Goal: Contribute content: Add original content to the website for others to see

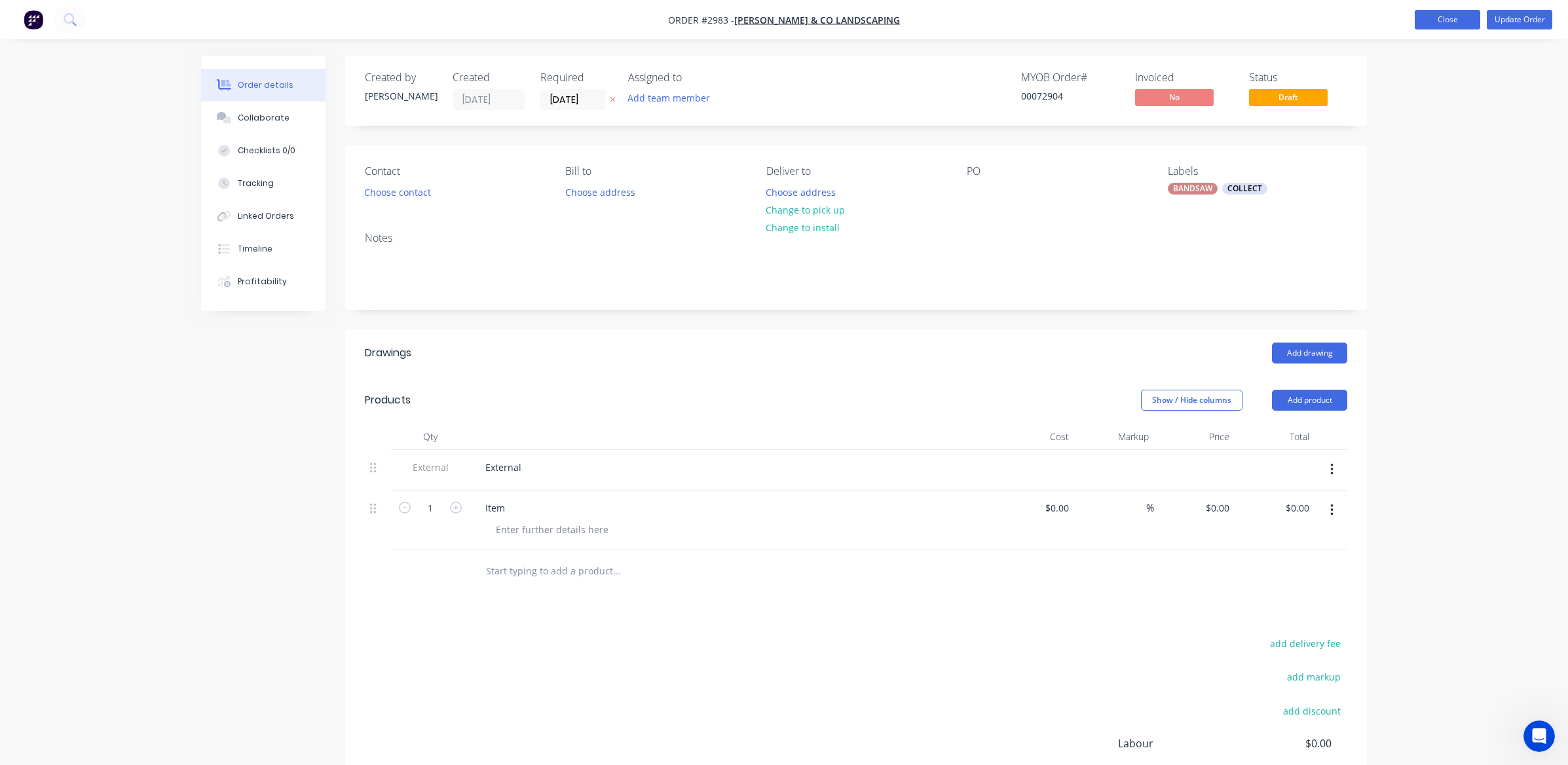
click at [1421, 23] on button "Close" at bounding box center [1448, 19] width 66 height 19
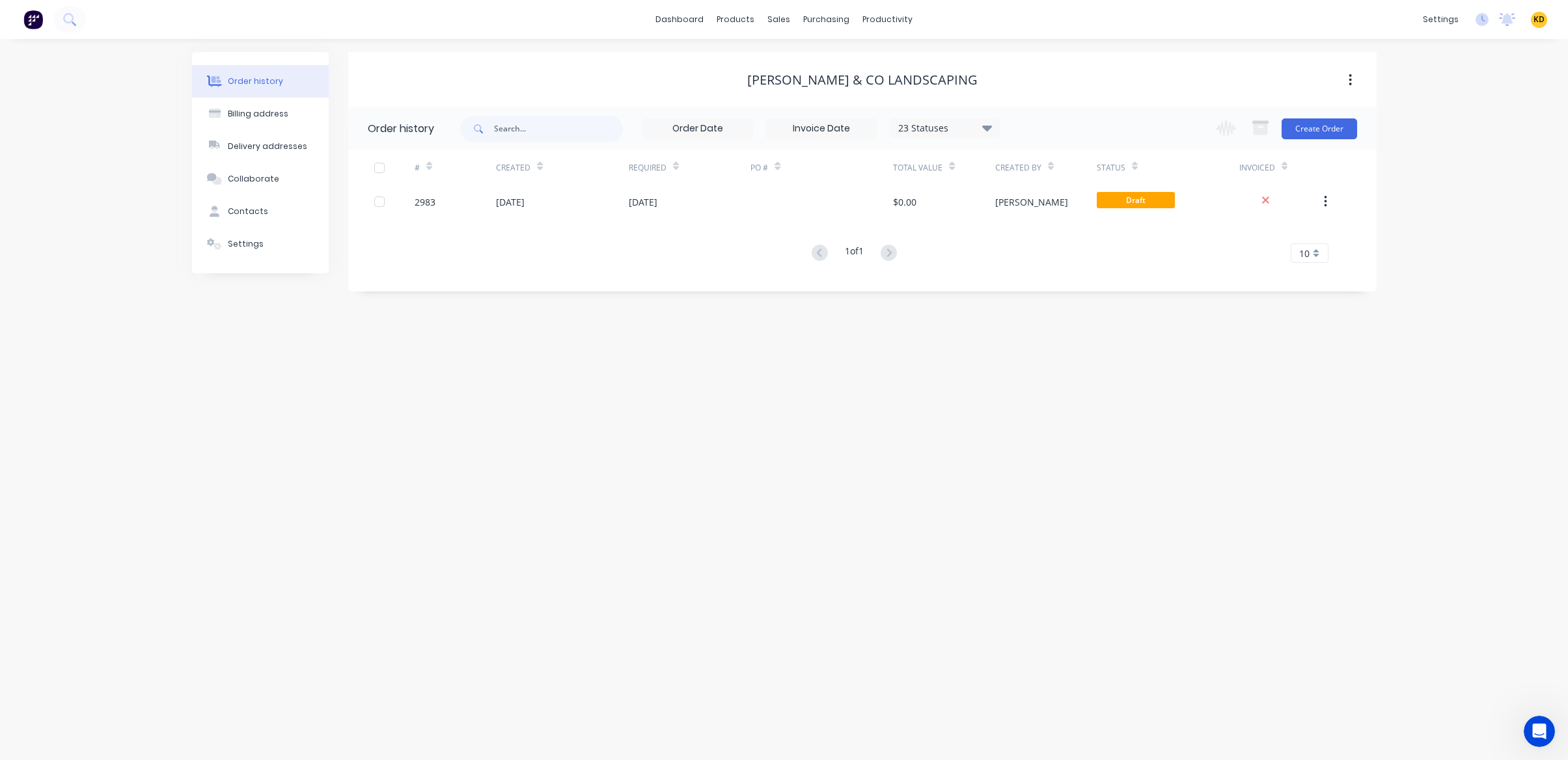
click at [1522, 146] on div "Order history Billing address Delivery addresses Collaborate Contacts Settings …" at bounding box center [784, 399] width 1568 height 721
click at [1317, 492] on div "Order history Billing address Delivery addresses Collaborate Contacts Settings …" at bounding box center [784, 399] width 1568 height 721
click at [1538, 21] on span "KD" at bounding box center [1538, 19] width 11 height 12
click at [1467, 161] on button "Sign out" at bounding box center [1458, 163] width 172 height 26
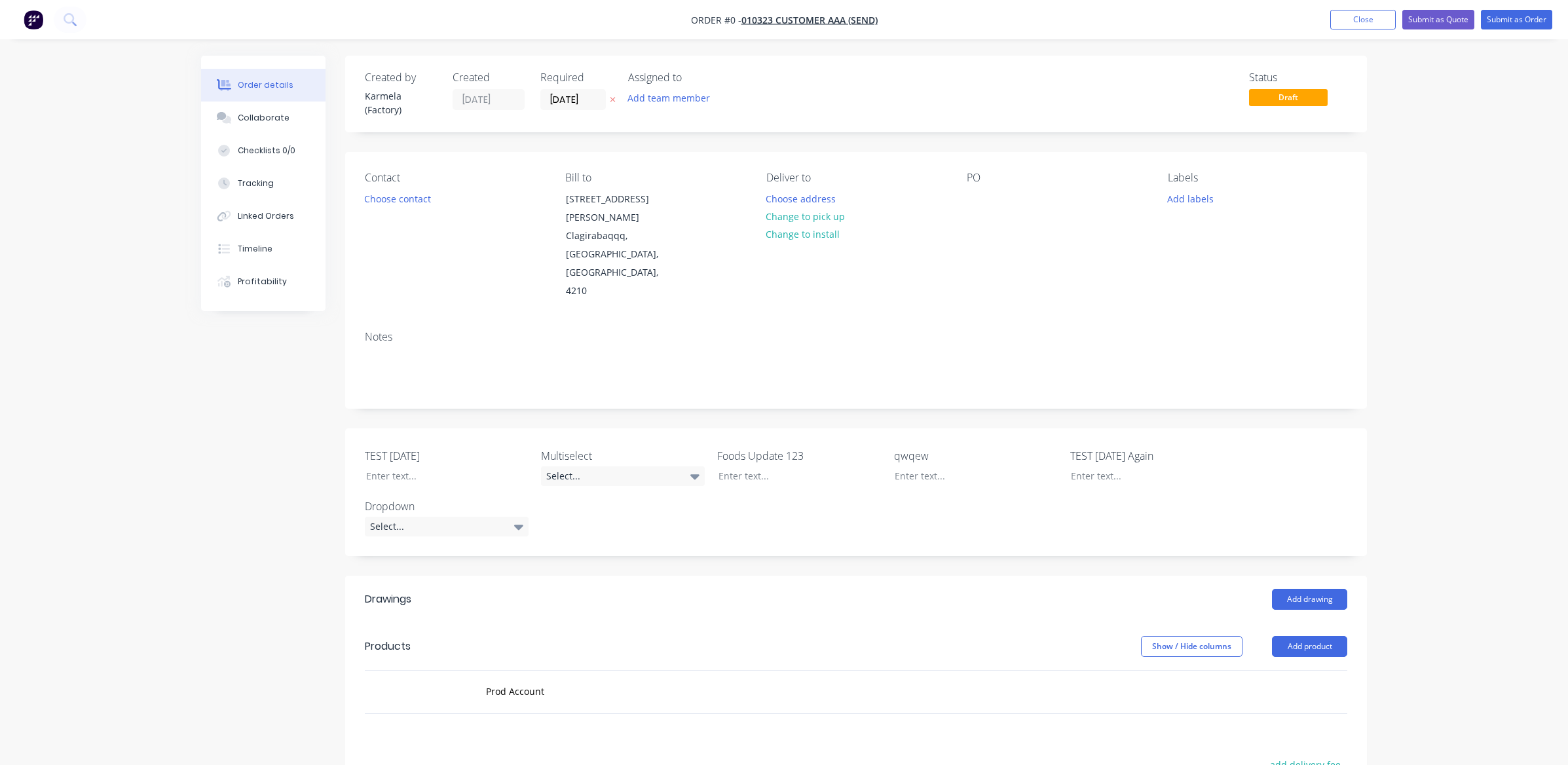
scroll to position [118, 0]
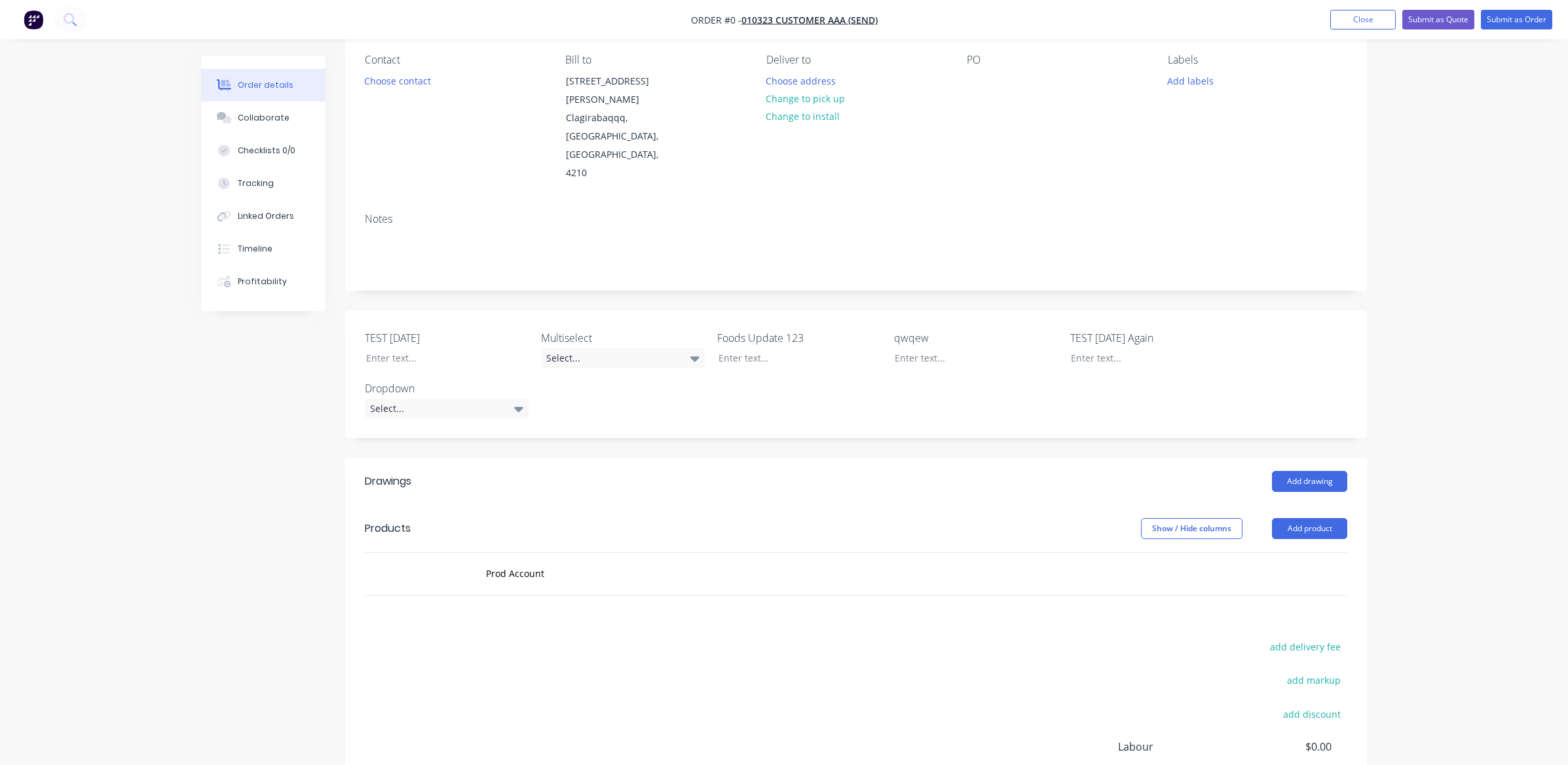
click at [281, 402] on div "Created by Karmela (Factory) Created [DATE] Required [DATE] Assigned to Add tea…" at bounding box center [784, 434] width 1166 height 992
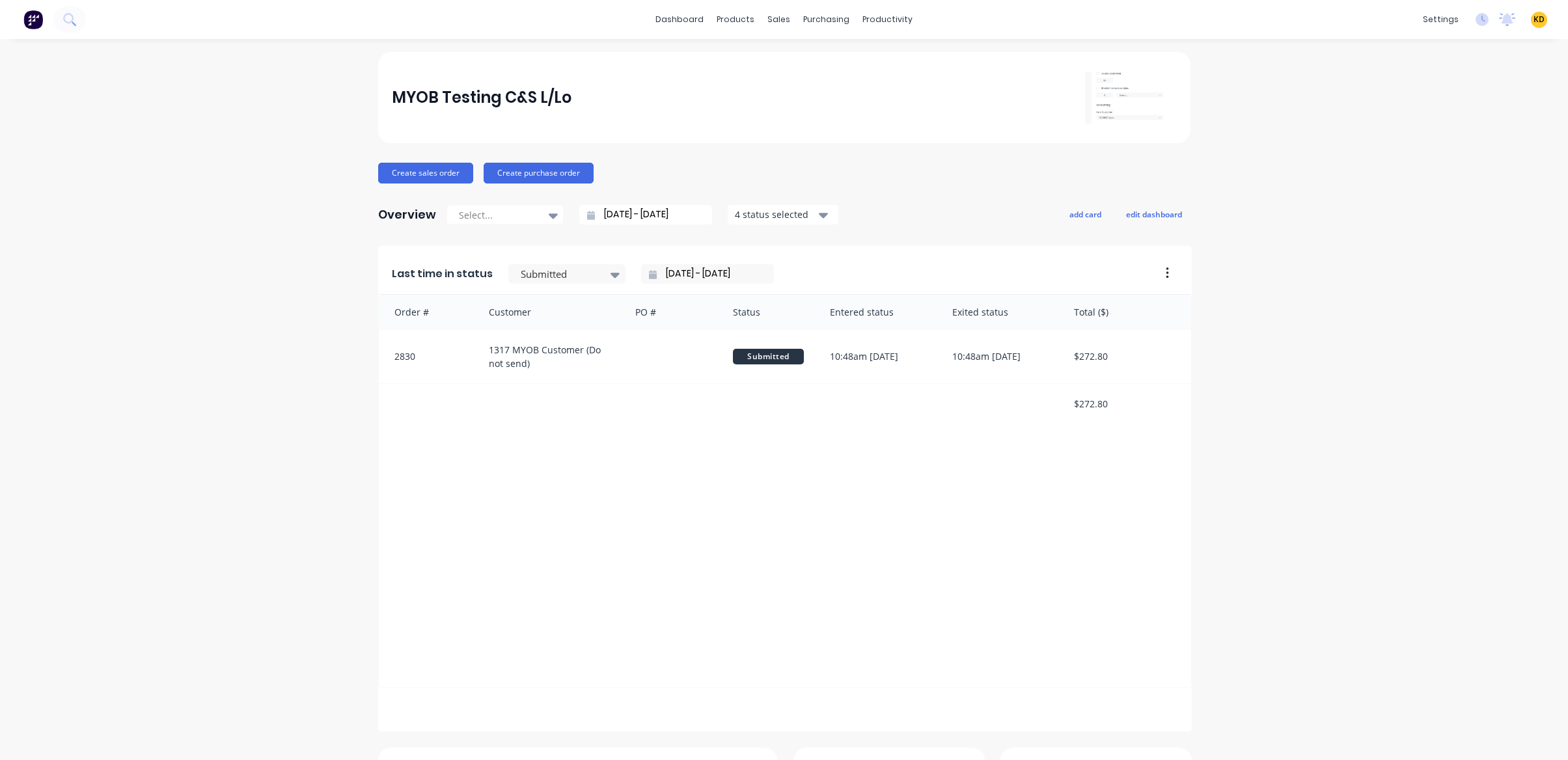
click at [217, 390] on div "MYOB Testing C&S L/Lo Create sales order Create purchase order Overview Select.…" at bounding box center [784, 559] width 1568 height 1014
click at [764, 61] on div "Product Catalogue" at bounding box center [788, 62] width 81 height 12
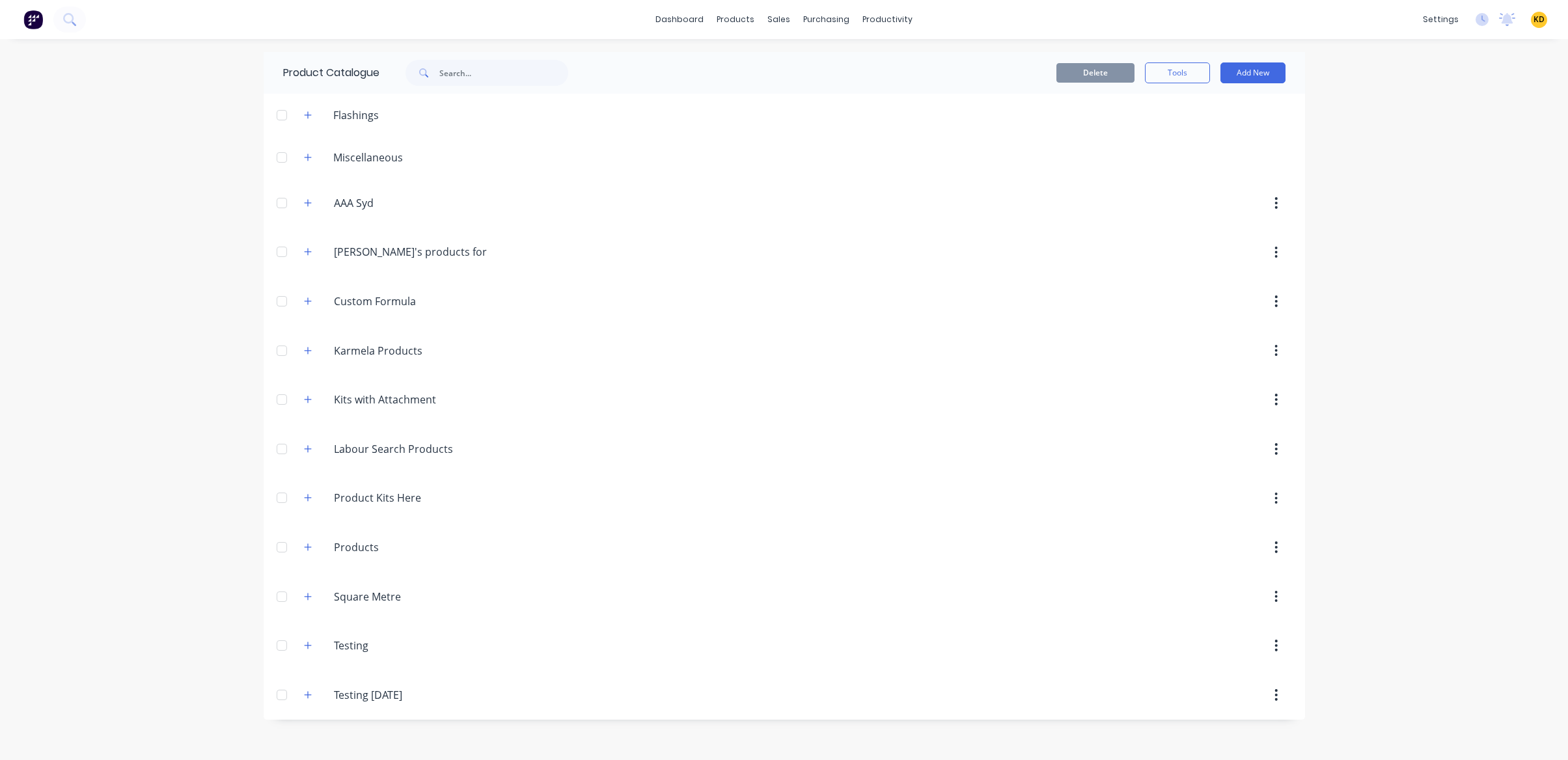
click at [211, 316] on div "dashboard products sales purchasing productivity dashboard products Product Cat…" at bounding box center [784, 380] width 1568 height 760
click at [1274, 77] on button "Add New" at bounding box center [1253, 73] width 65 height 21
click at [1265, 104] on div "Category" at bounding box center [1224, 106] width 101 height 19
click at [1379, 118] on div "dashboard products sales purchasing productivity dashboard products Product Cat…" at bounding box center [784, 380] width 1568 height 760
click at [1258, 76] on button "Add New" at bounding box center [1253, 73] width 65 height 21
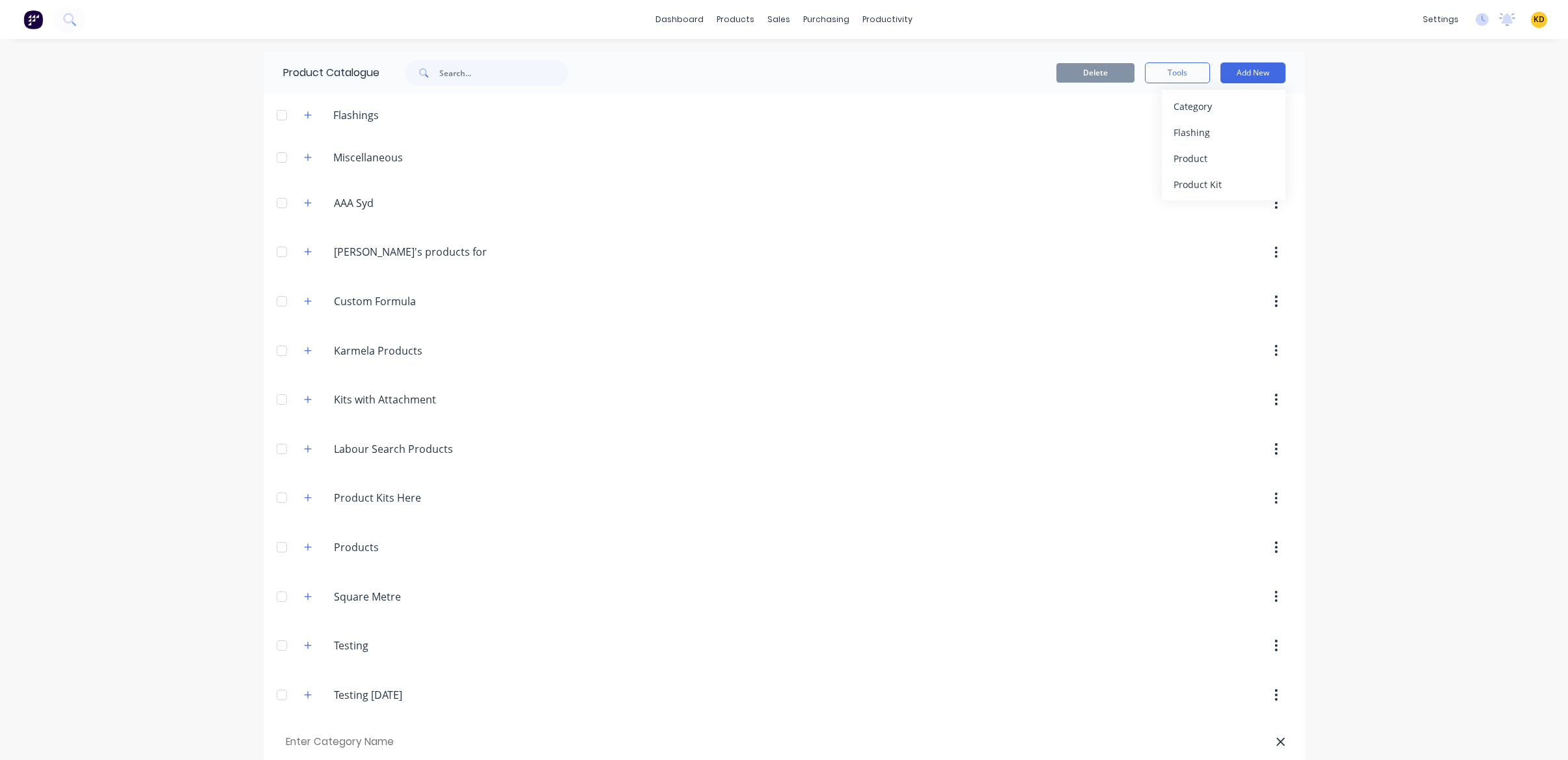
click at [1245, 203] on div at bounding box center [895, 203] width 794 height 23
click at [1251, 79] on button "Add New" at bounding box center [1253, 73] width 65 height 21
click at [1245, 187] on div "Product Kit" at bounding box center [1224, 184] width 101 height 19
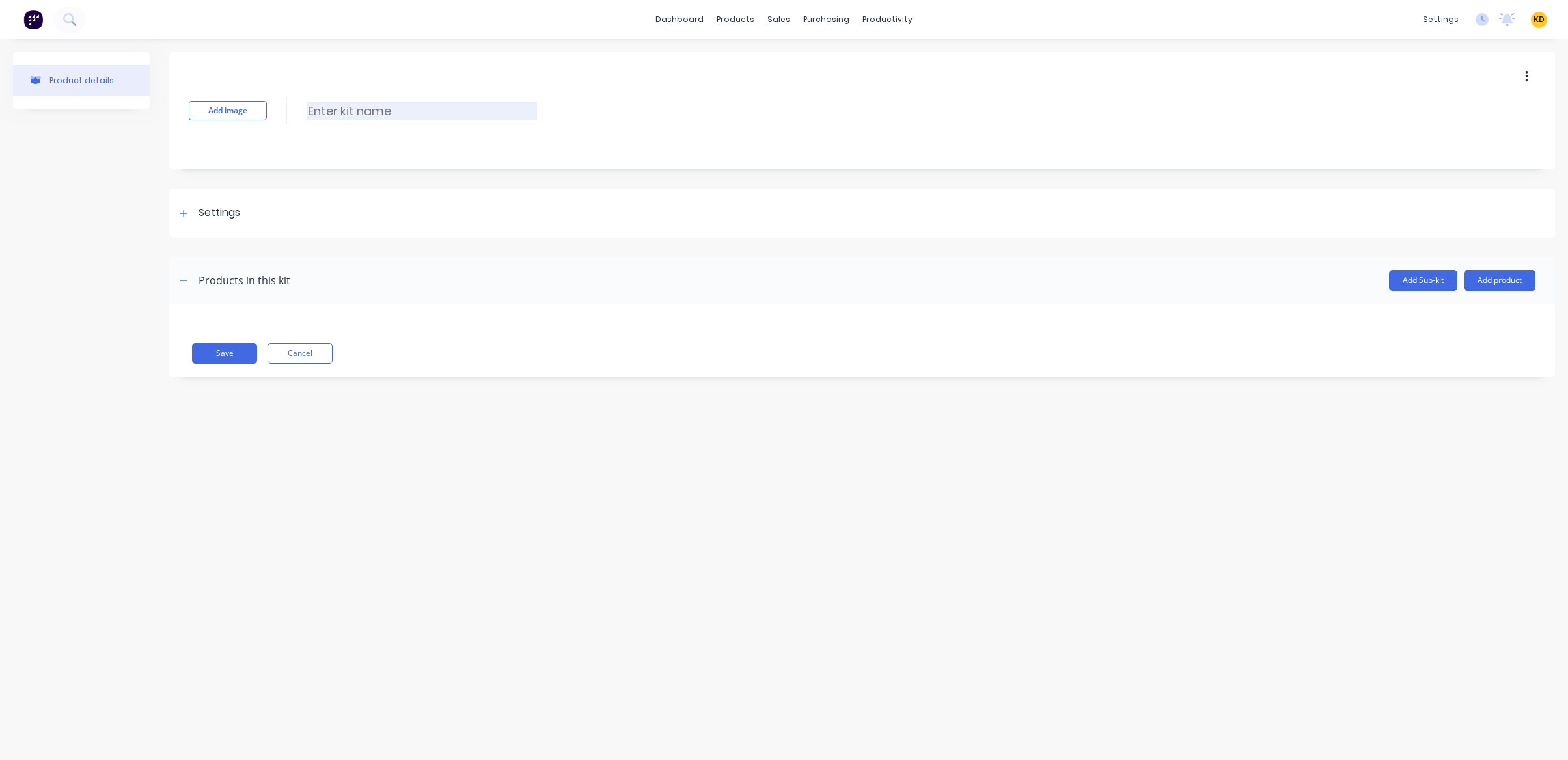
click at [453, 101] on input at bounding box center [422, 111] width 231 height 19
type input "Product kit With Custom Formula"
click at [1141, 488] on div "Product details Add image Product kit With Custom Formula Product kit With Cust…" at bounding box center [784, 386] width 1568 height 695
click at [1487, 288] on button "Add product" at bounding box center [1499, 280] width 72 height 21
click at [1487, 304] on div "Product catalogue" at bounding box center [1474, 314] width 101 height 19
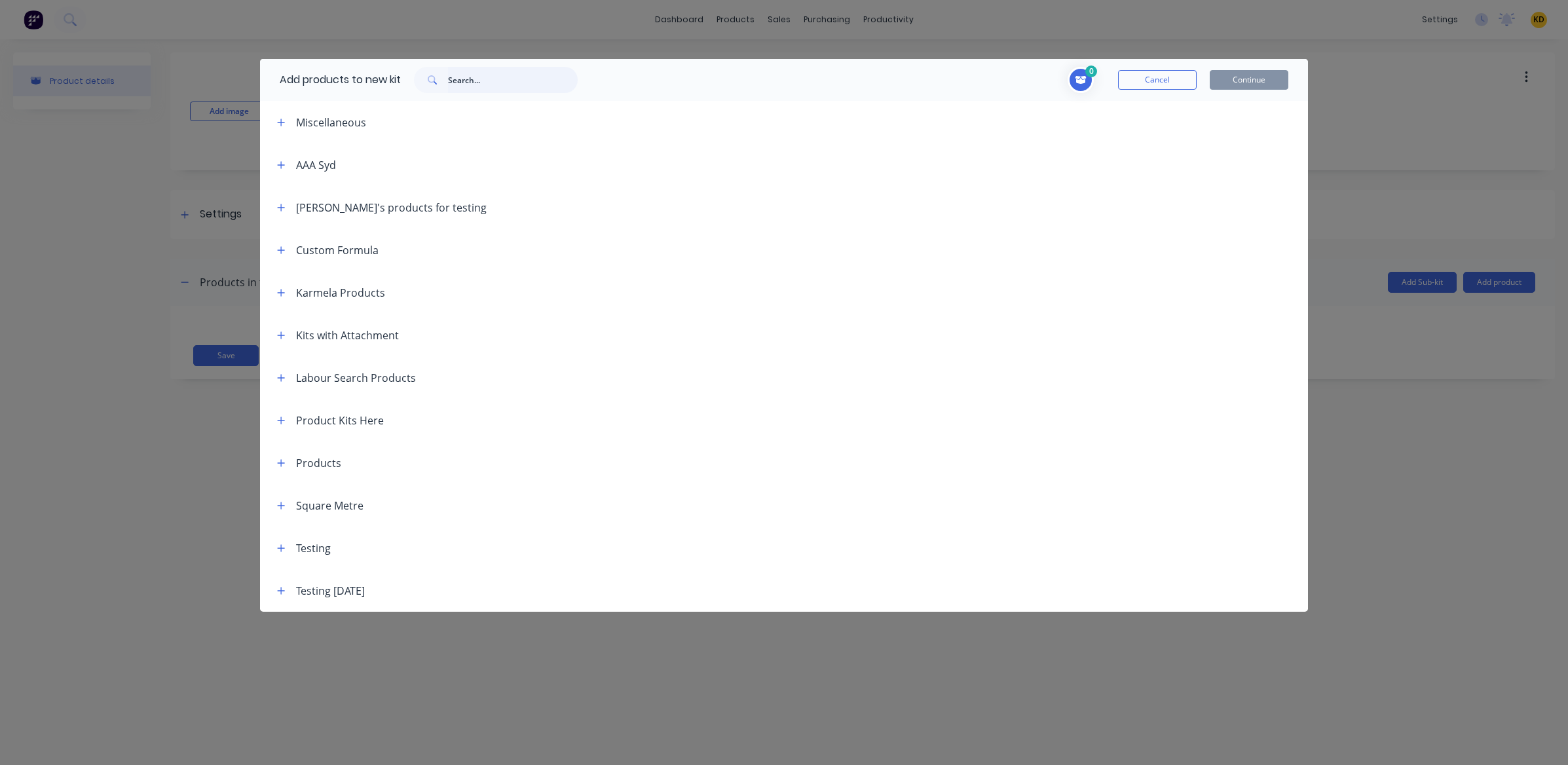
click at [503, 79] on input "text" at bounding box center [513, 80] width 129 height 27
type input "normal"
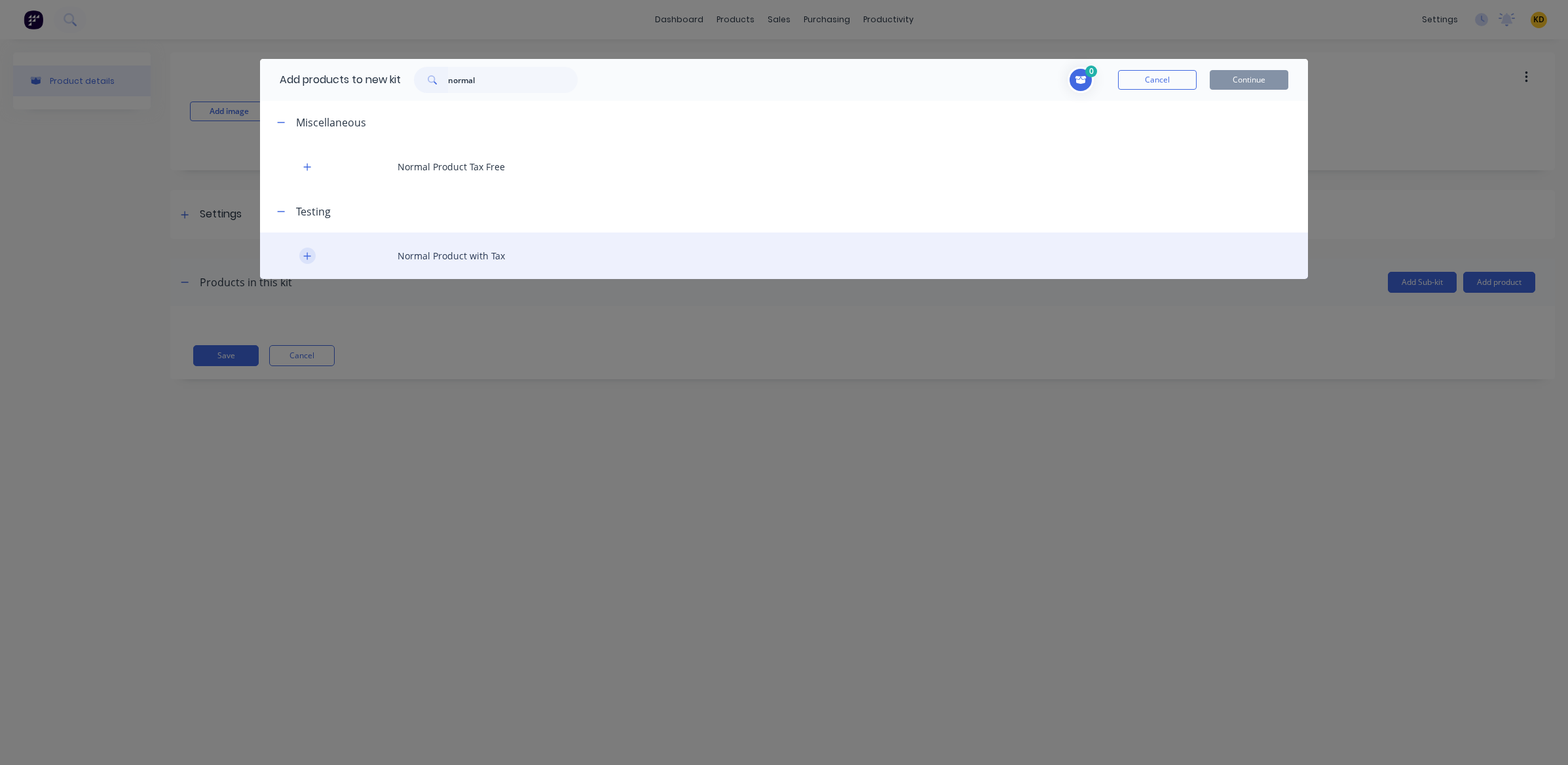
click at [312, 256] on button "button" at bounding box center [307, 256] width 16 height 16
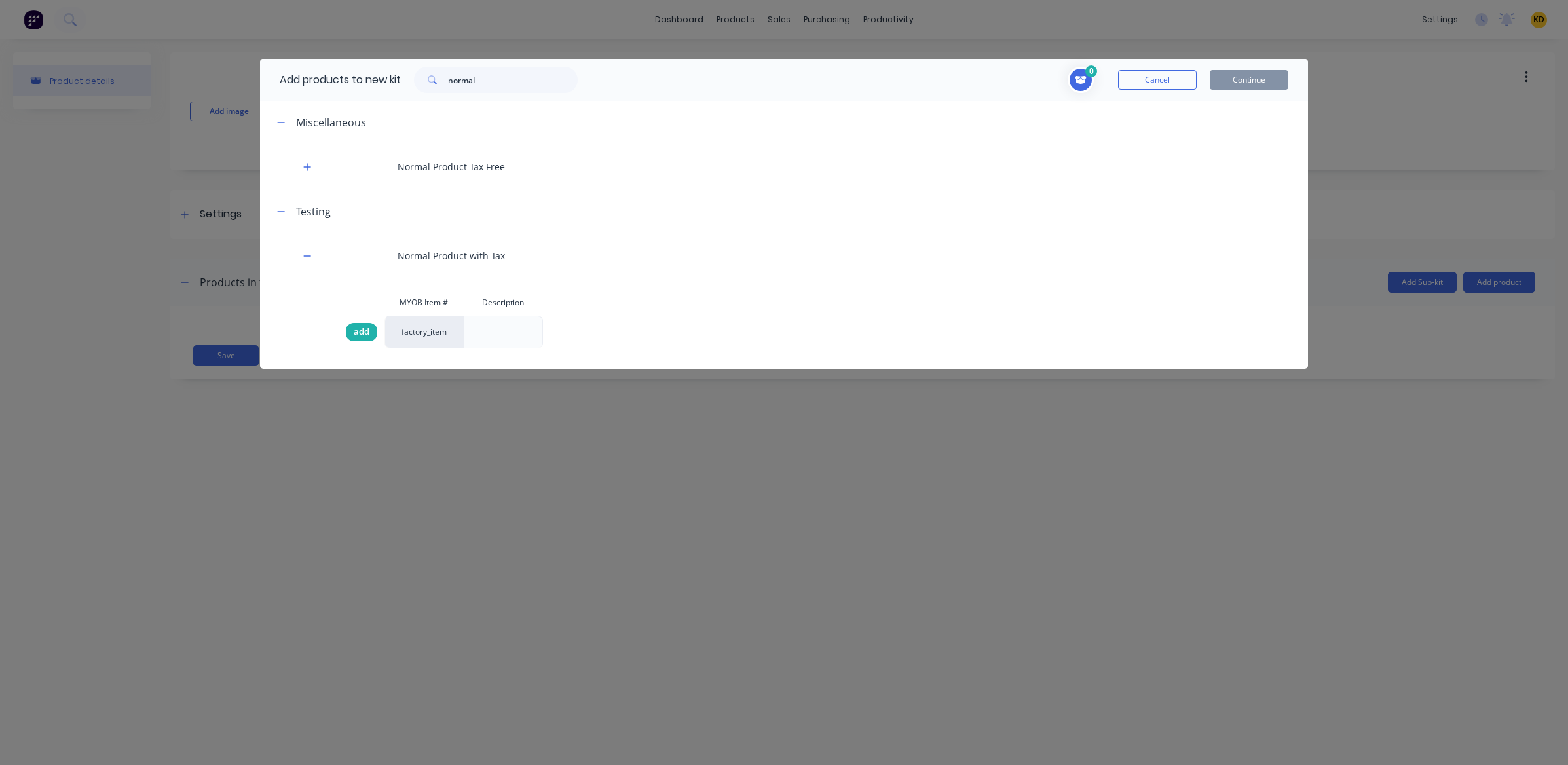
click at [364, 331] on span "add" at bounding box center [362, 332] width 16 height 13
click at [1244, 87] on button "Continue" at bounding box center [1249, 80] width 79 height 19
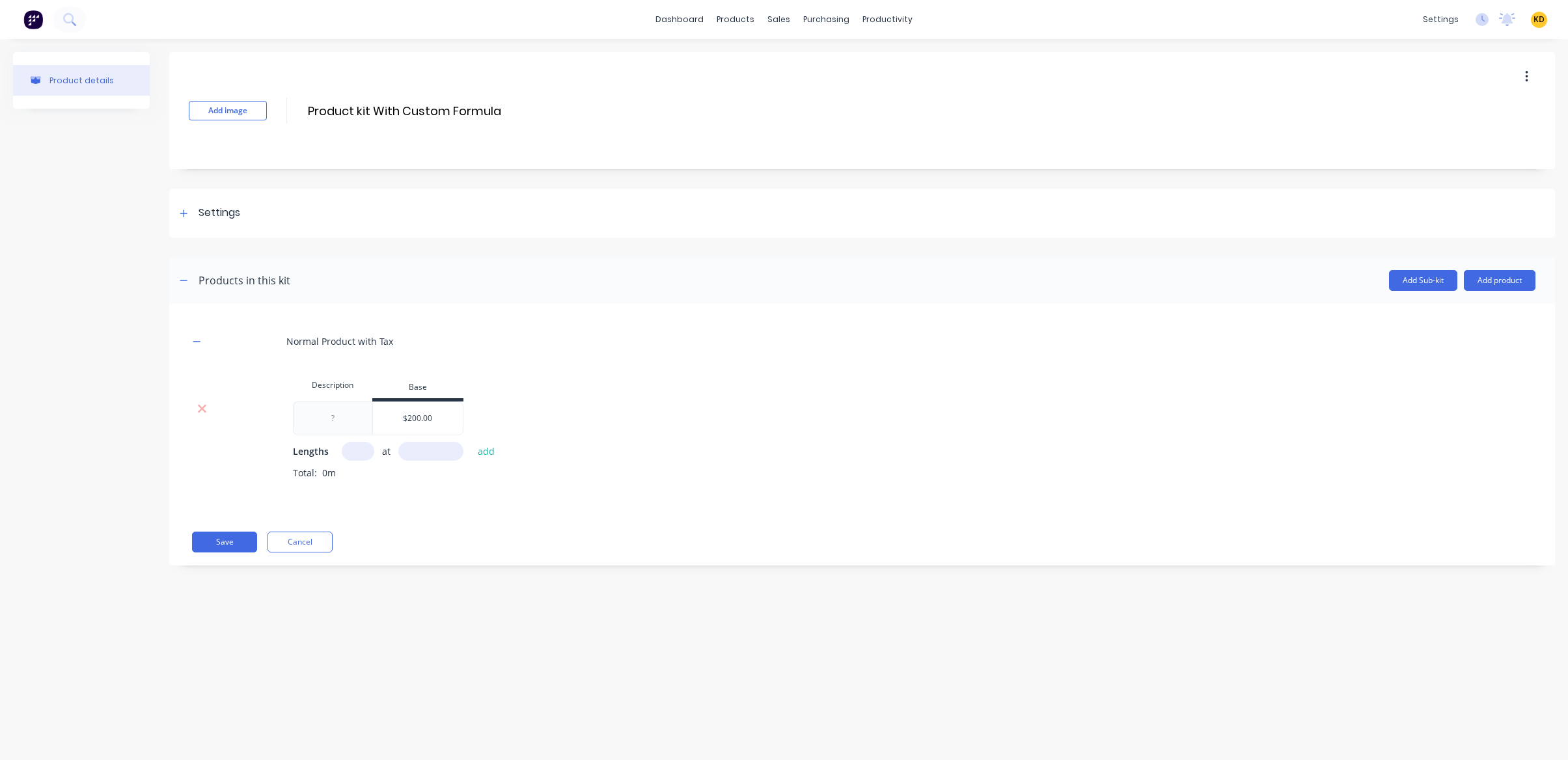
click at [363, 457] on input "text" at bounding box center [358, 451] width 33 height 19
type input "1"
type input "1000"
click at [471, 442] on button "add" at bounding box center [486, 451] width 30 height 18
click at [392, 101] on input "Product kit With Custom Formula" at bounding box center [422, 111] width 231 height 19
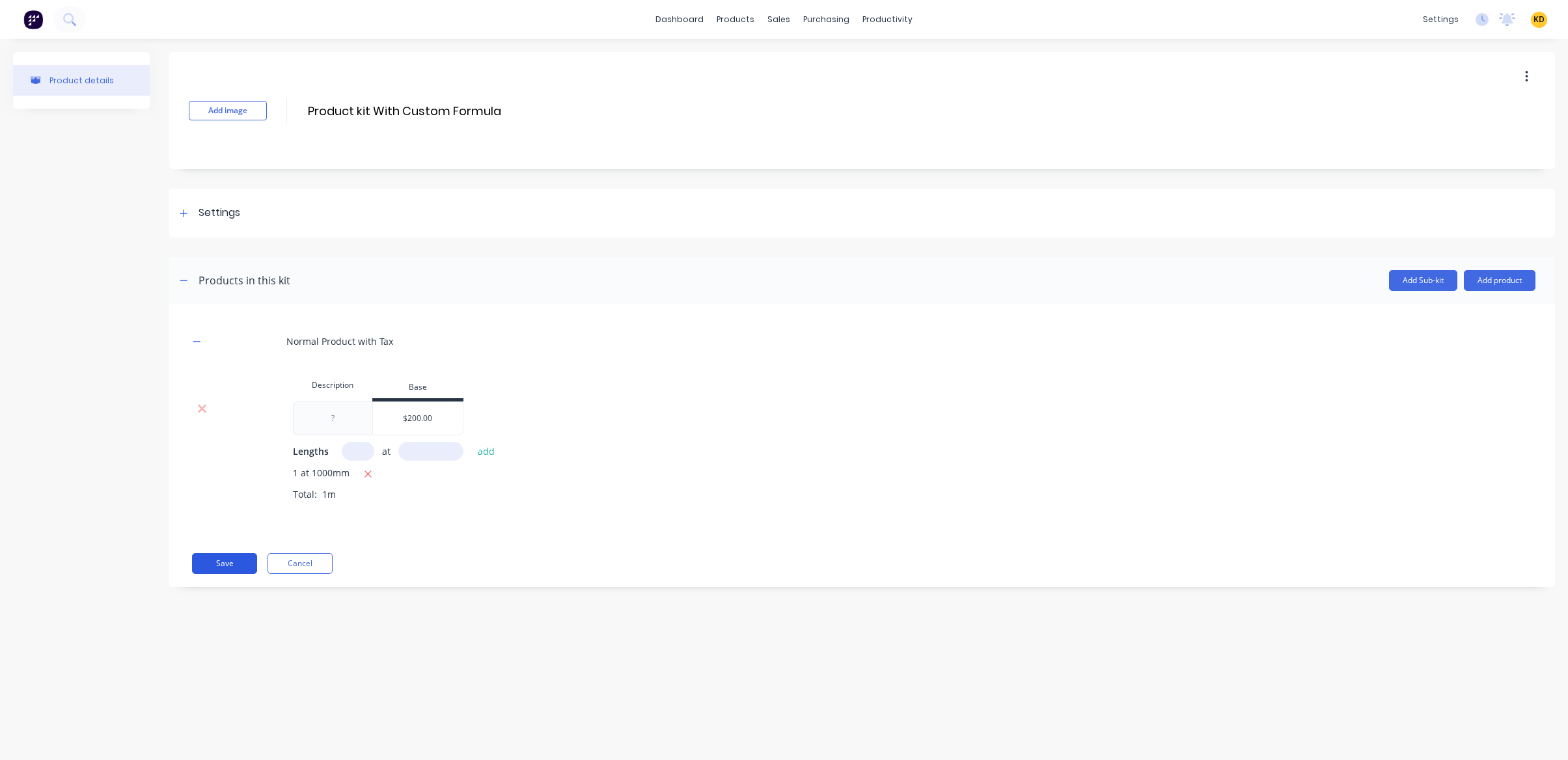
click at [239, 554] on button "Save" at bounding box center [224, 564] width 65 height 21
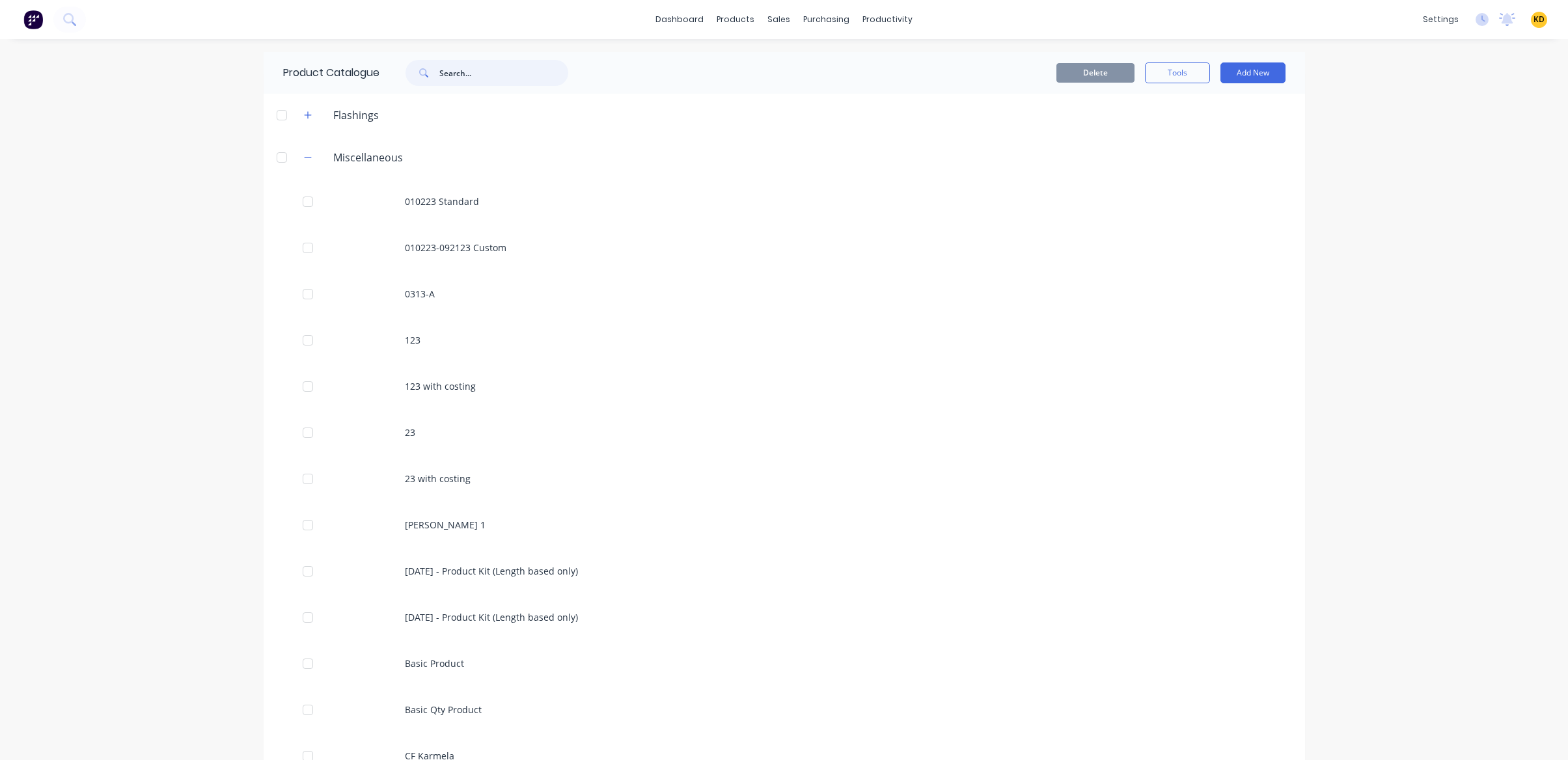
click at [537, 79] on input "text" at bounding box center [503, 73] width 129 height 26
paste input "Product kit With Custom Formula"
type input "Product kit With Custom Formula"
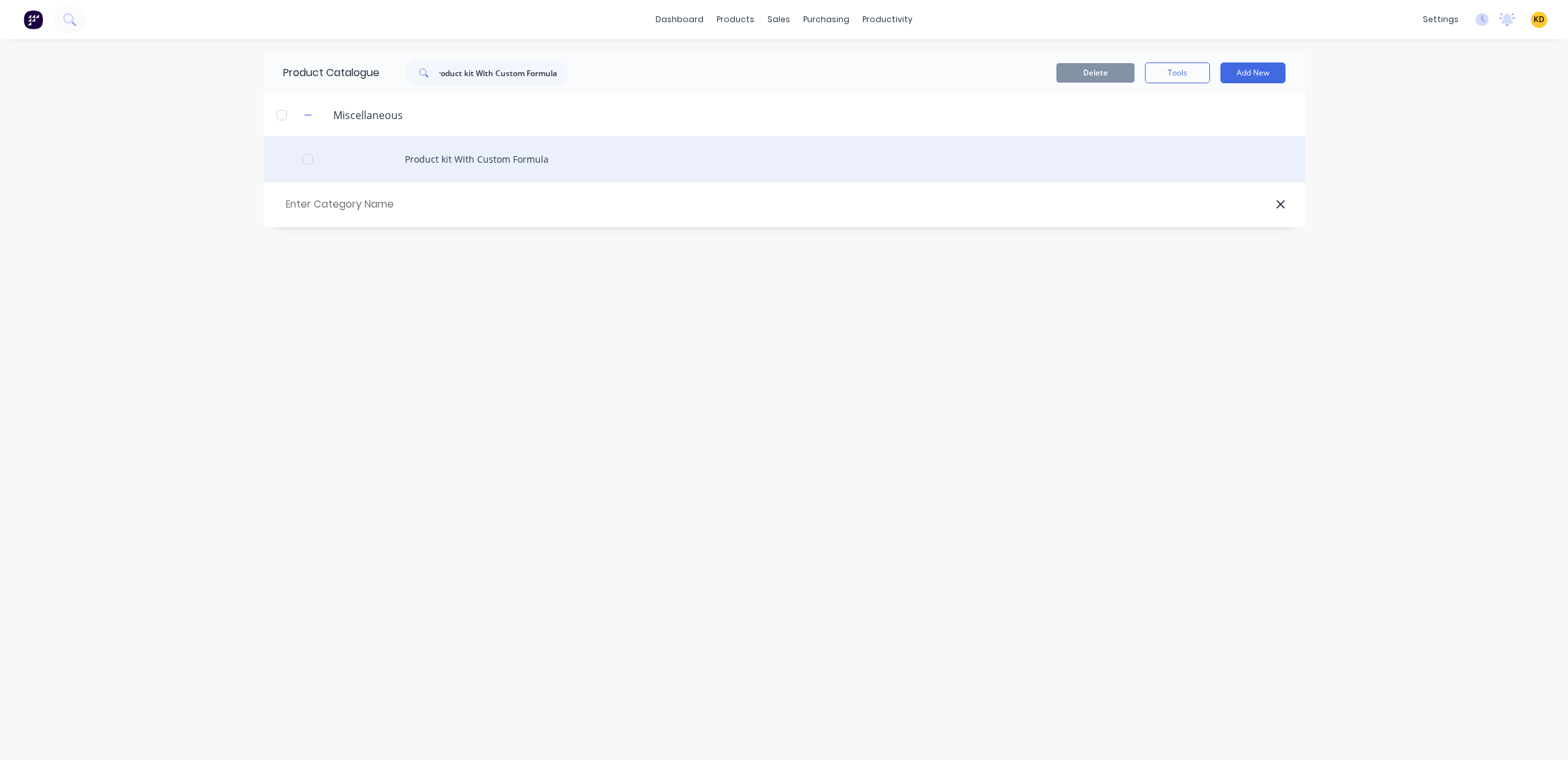
click at [512, 154] on div "Product kit With Custom Formula" at bounding box center [784, 159] width 1041 height 46
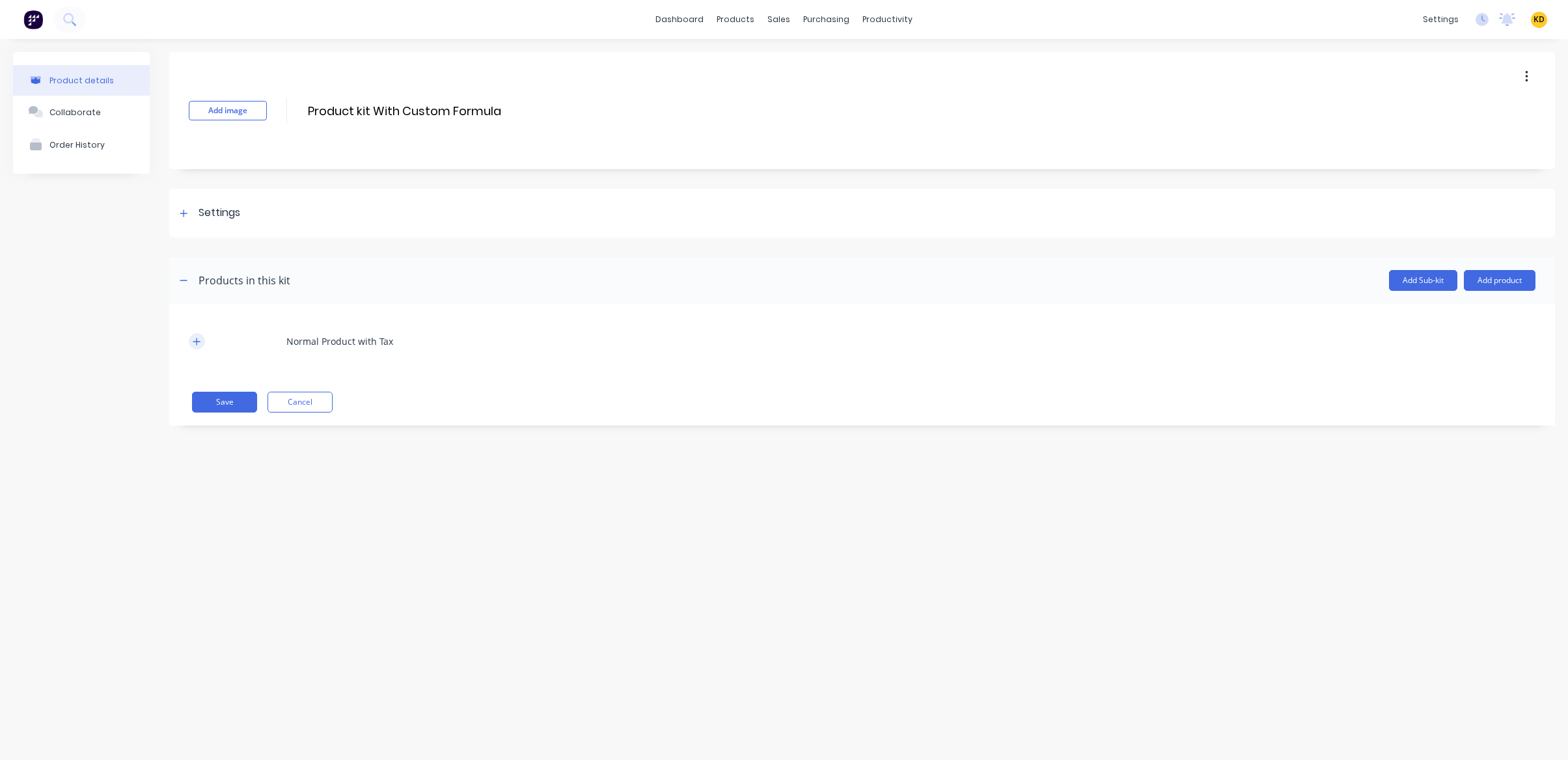
click at [200, 342] on icon "button" at bounding box center [196, 341] width 8 height 9
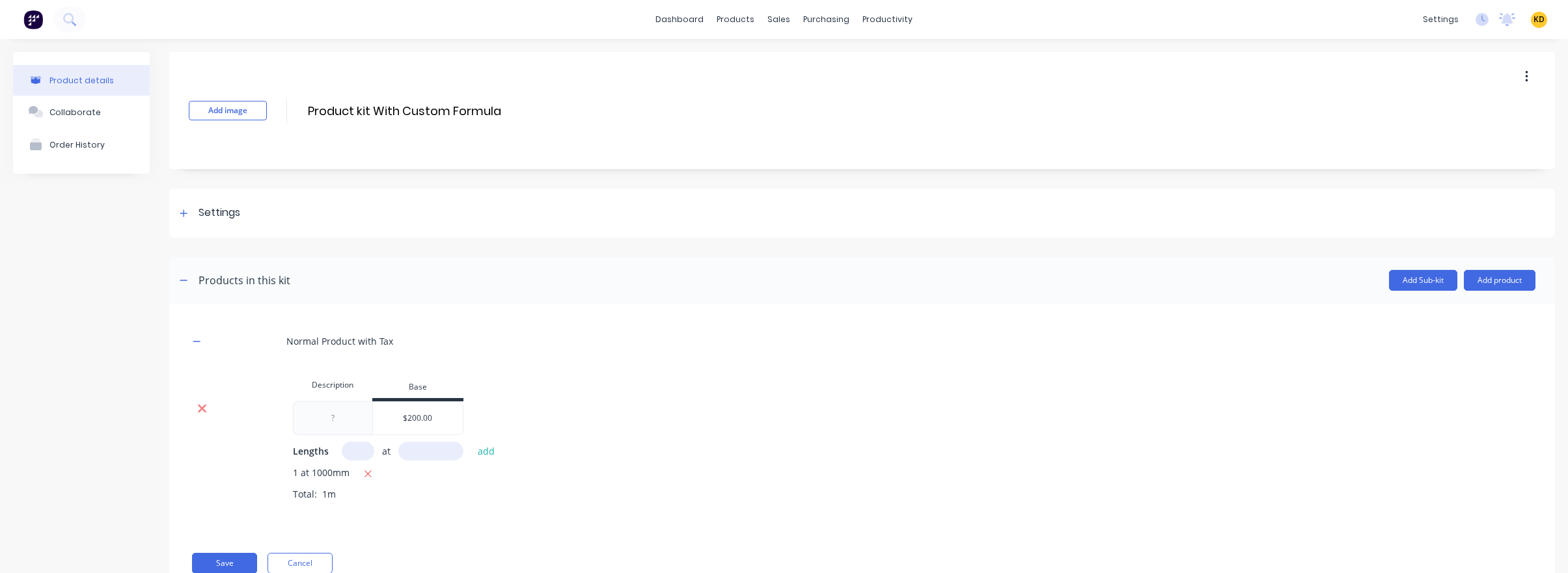
click at [200, 413] on icon at bounding box center [202, 409] width 10 height 13
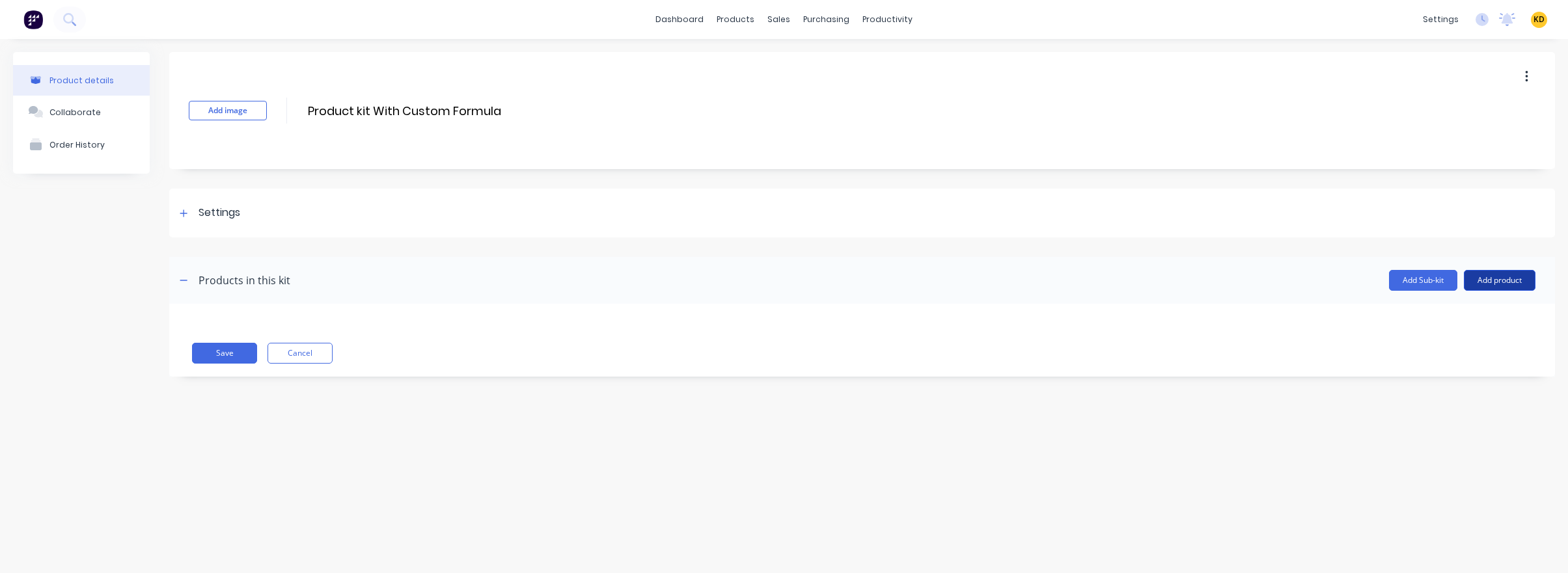
click at [1508, 281] on button "Add product" at bounding box center [1499, 280] width 72 height 21
click at [1501, 308] on div "Product catalogue" at bounding box center [1474, 314] width 101 height 19
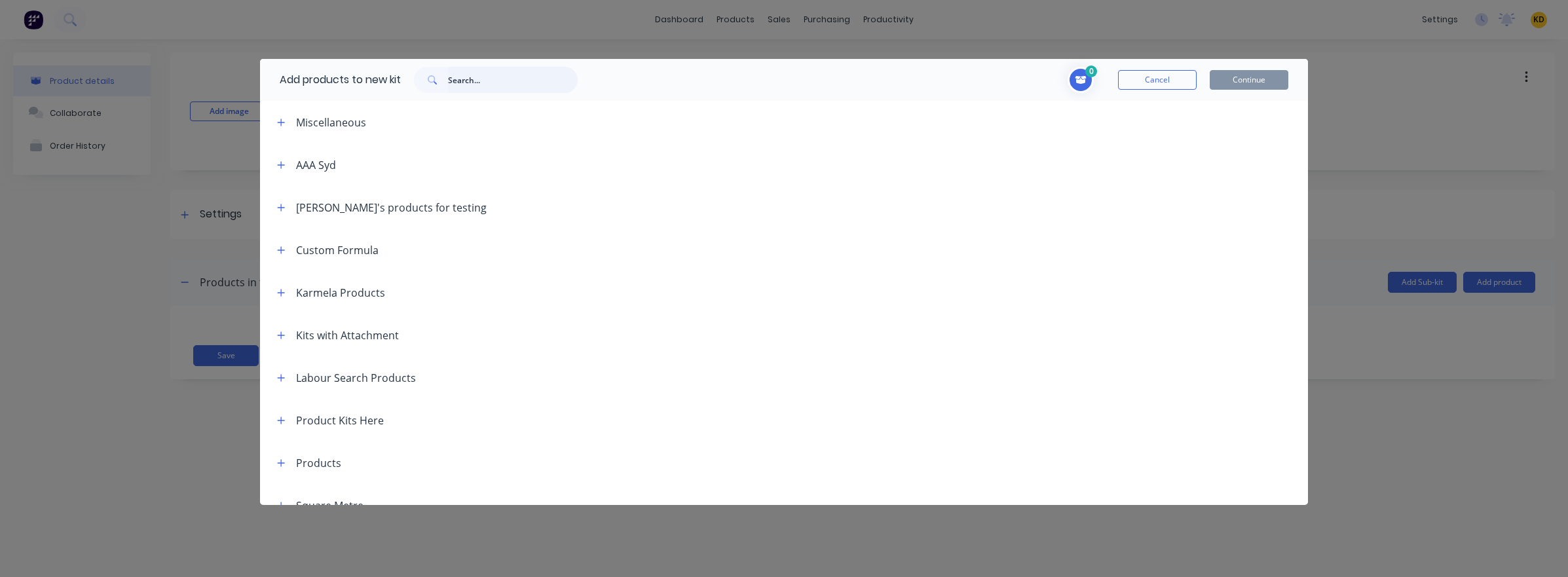
click at [489, 82] on input "text" at bounding box center [513, 80] width 129 height 27
type input "formula"
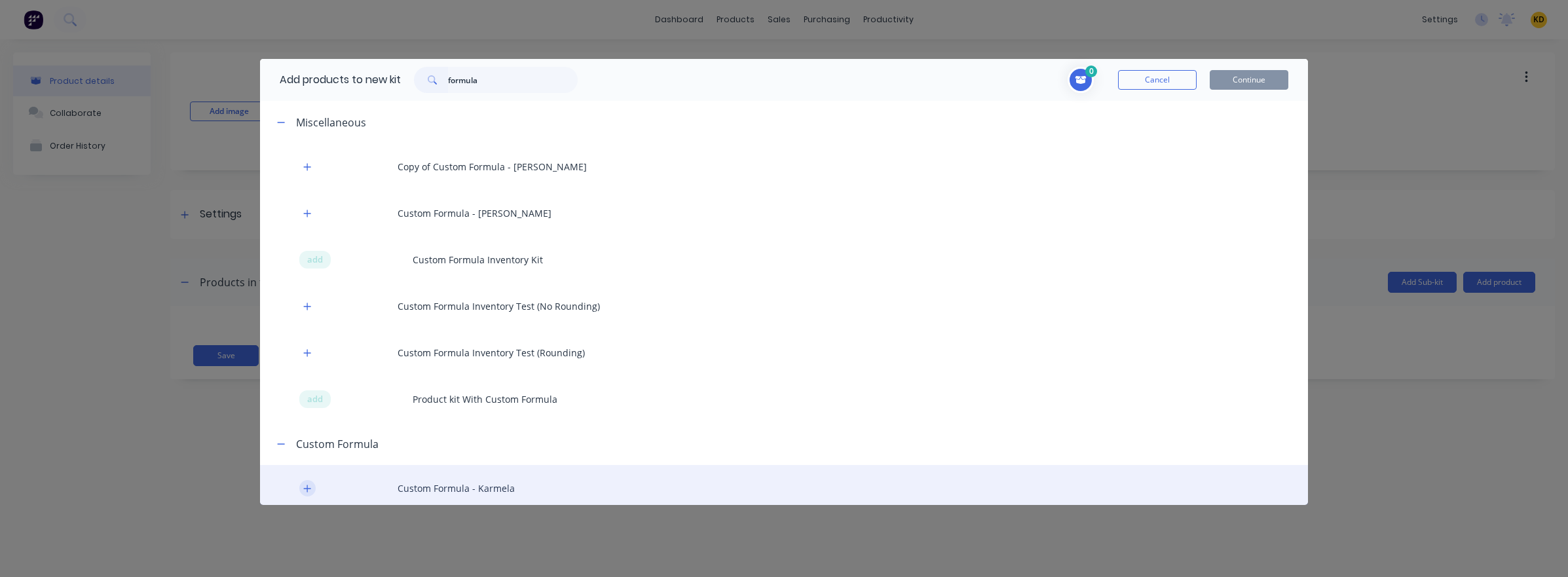
click at [303, 490] on icon "button" at bounding box center [307, 488] width 8 height 9
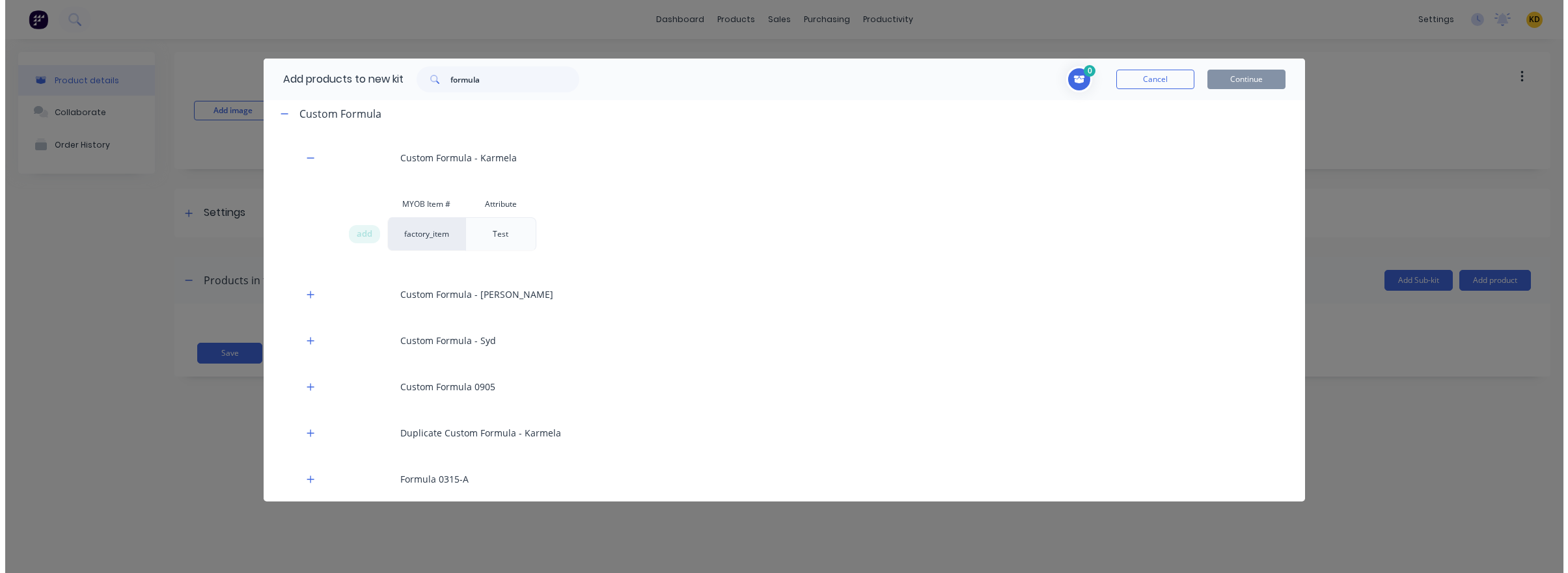
scroll to position [234, 0]
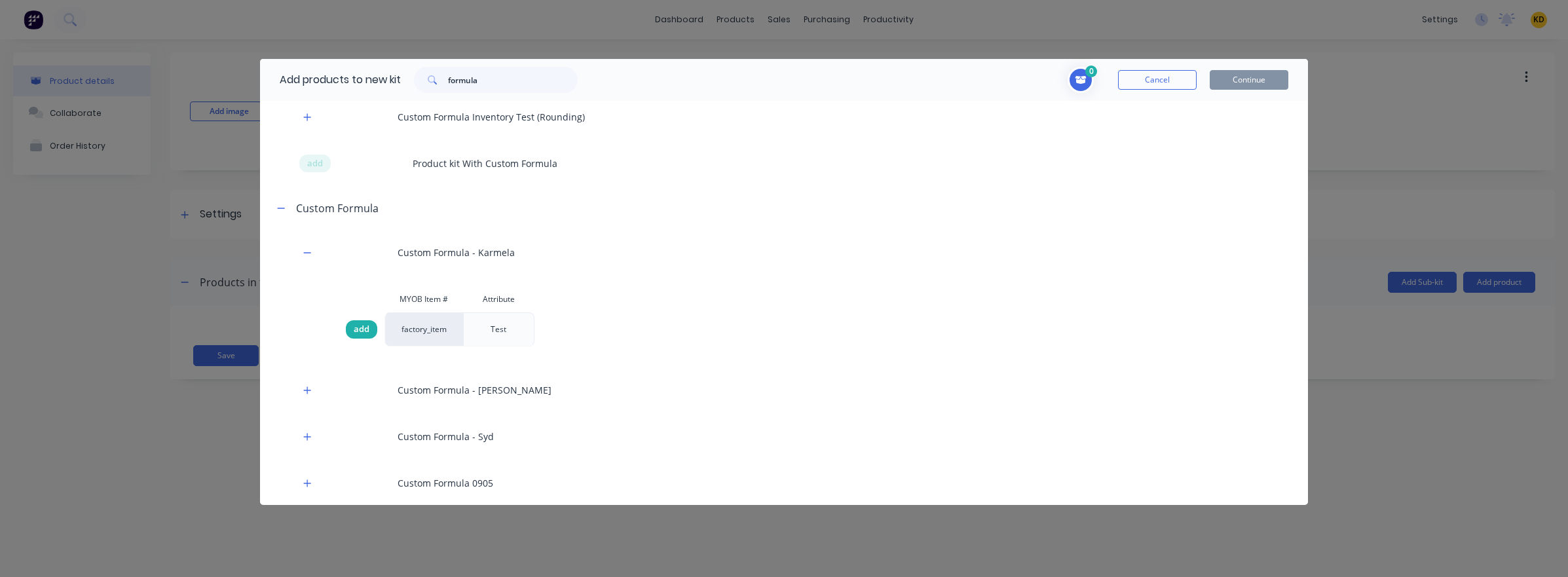
click at [356, 334] on span "add" at bounding box center [362, 329] width 16 height 13
click at [1237, 80] on button "Continue" at bounding box center [1249, 80] width 79 height 19
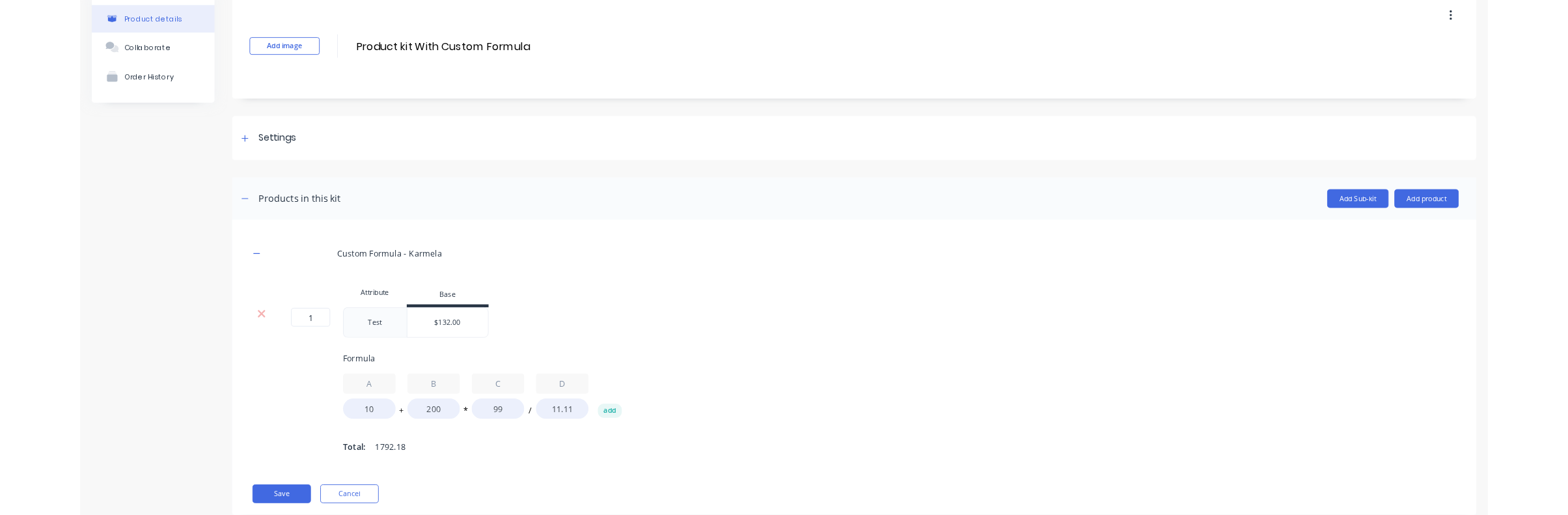
scroll to position [101, 0]
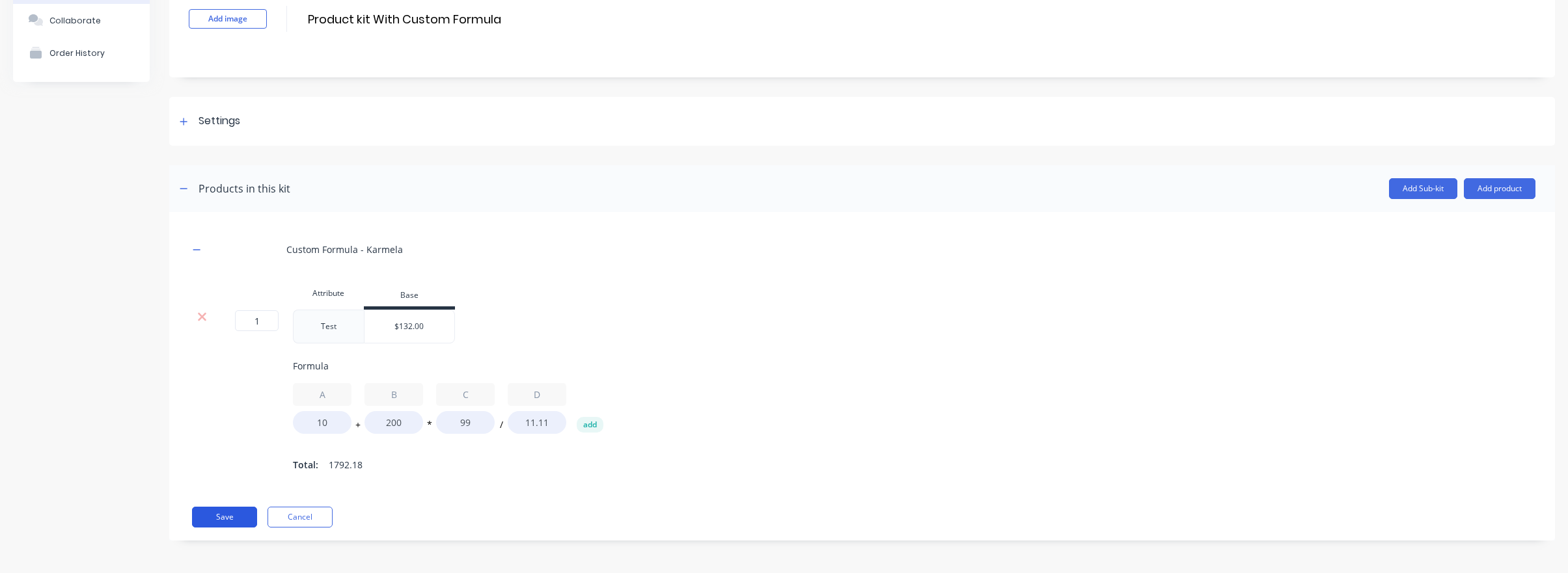
click at [217, 510] on button "Save" at bounding box center [224, 517] width 65 height 21
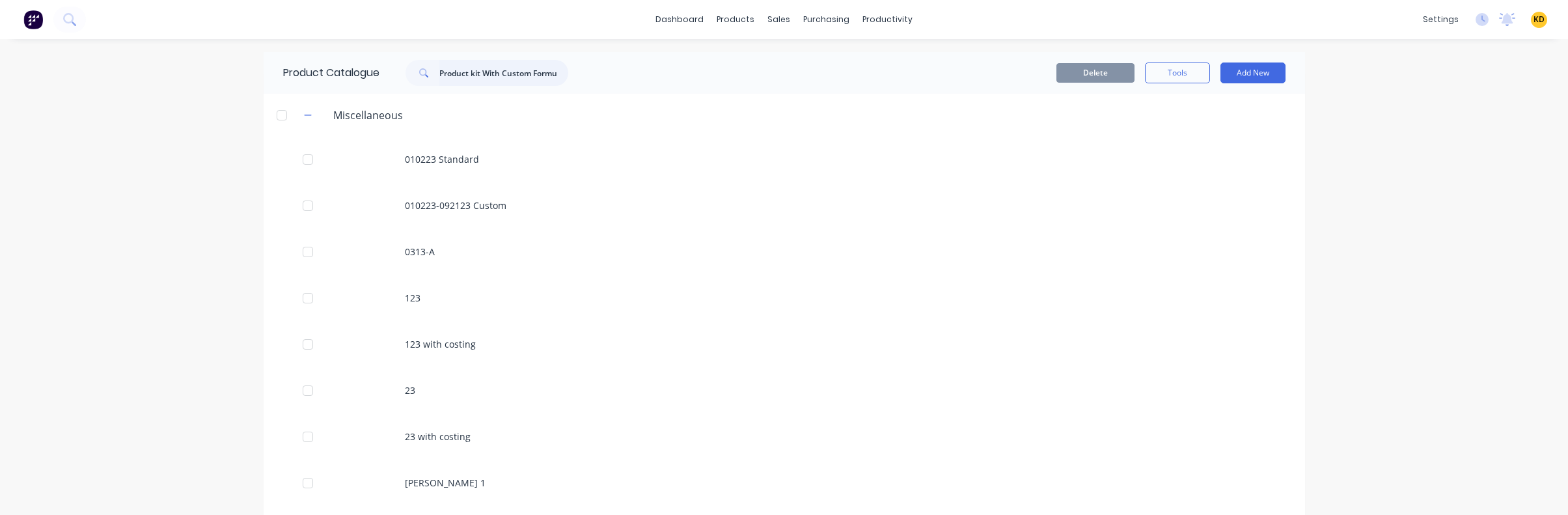
click at [545, 79] on input "Product kit With Custom Formula" at bounding box center [503, 73] width 129 height 26
click at [526, 72] on input "Product kit With Custom Formula" at bounding box center [503, 73] width 129 height 26
paste input "Product kit With Custom Formula"
type input "Product kit With Custom Formula"
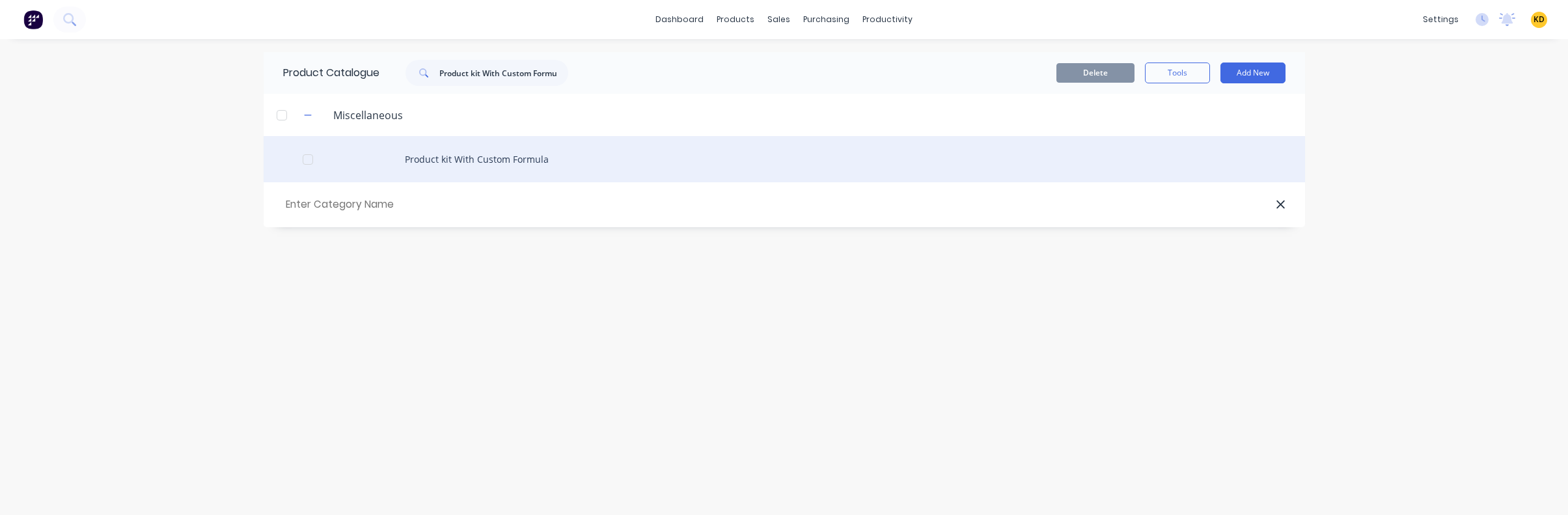
click at [463, 152] on div "Product kit With Custom Formula" at bounding box center [784, 159] width 1041 height 46
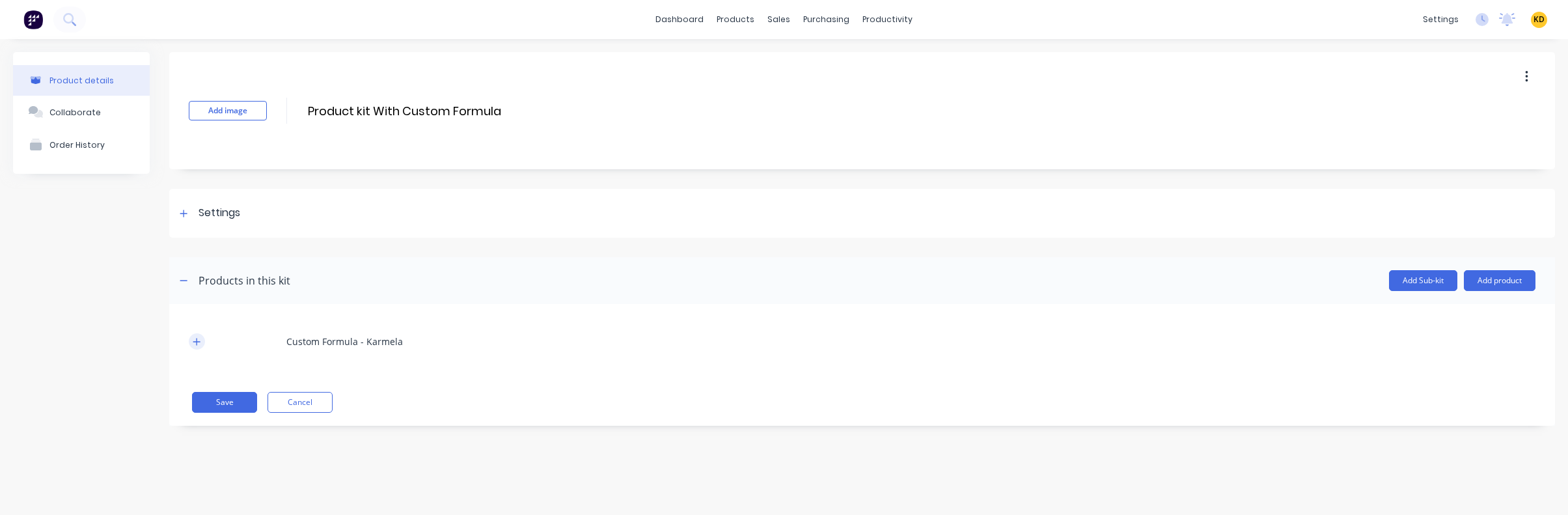
click at [198, 343] on icon "button" at bounding box center [196, 341] width 8 height 9
click at [205, 414] on icon at bounding box center [202, 409] width 10 height 13
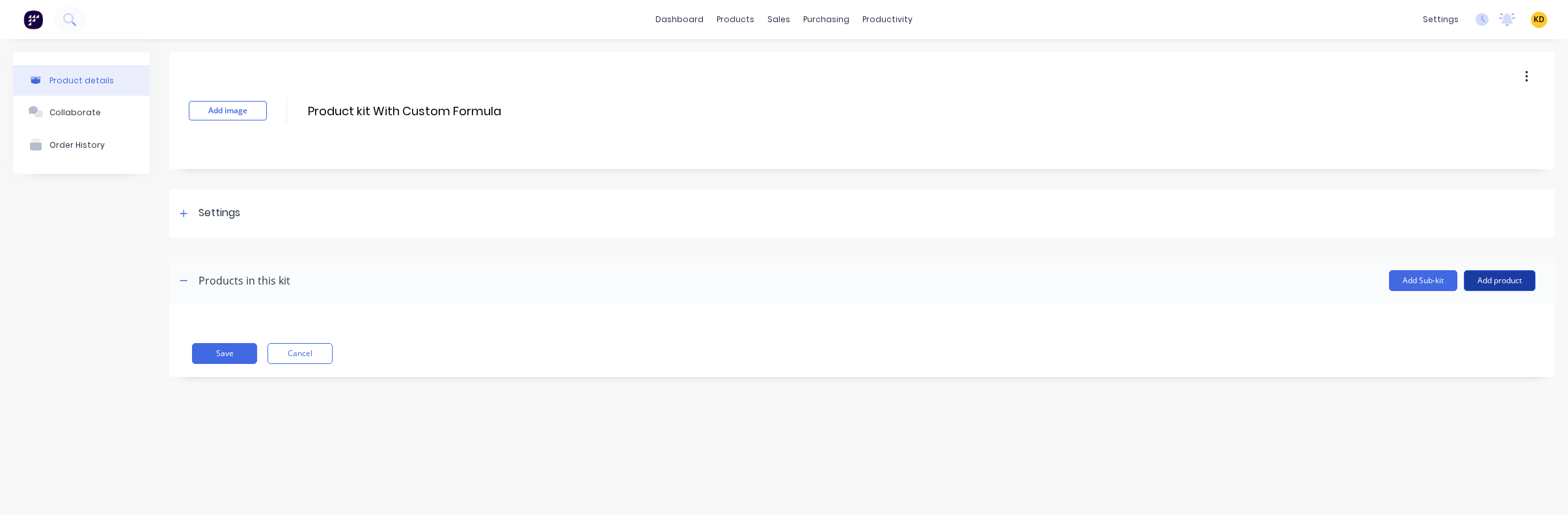
click at [1506, 279] on button "Add product" at bounding box center [1499, 280] width 72 height 21
click at [1487, 319] on div "Product catalogue" at bounding box center [1474, 314] width 101 height 19
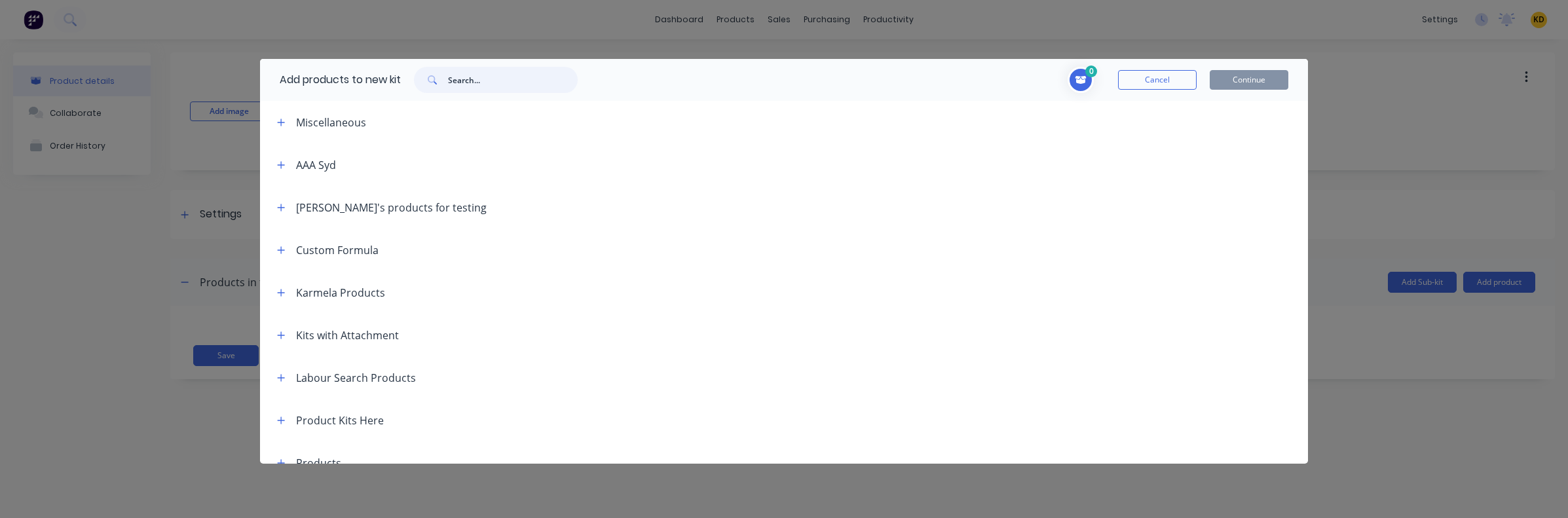
click at [530, 82] on input "text" at bounding box center [513, 80] width 129 height 27
type input "normal"
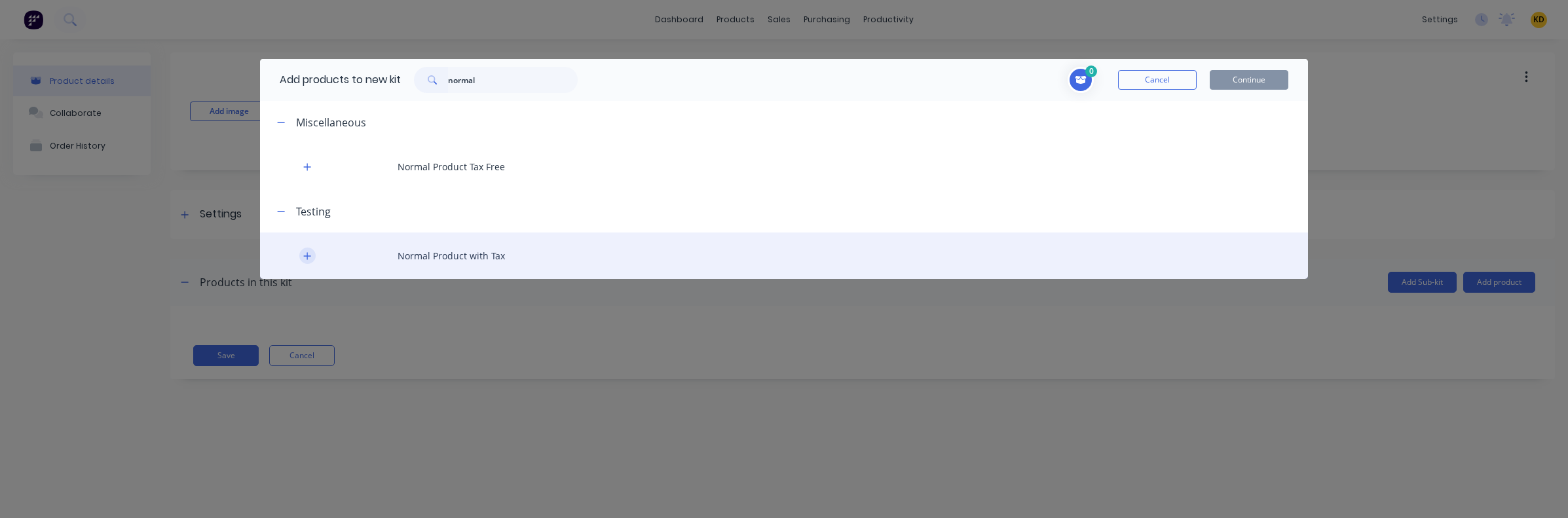
click at [302, 255] on button "button" at bounding box center [307, 255] width 16 height 16
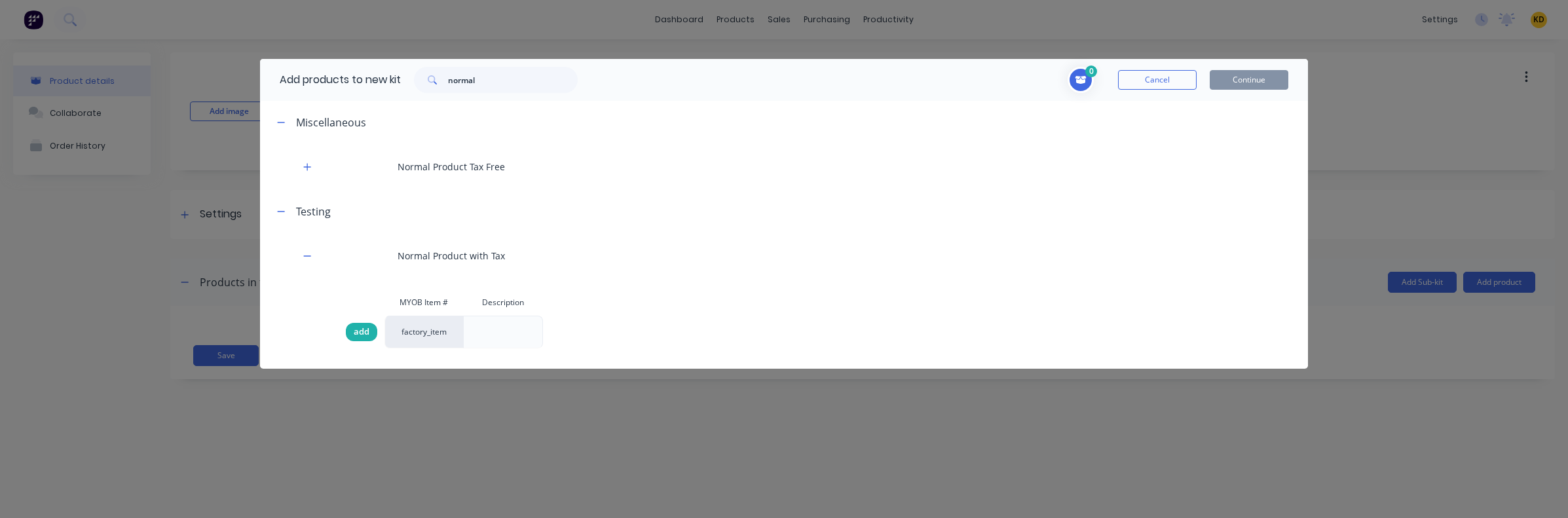
click at [366, 328] on span "add" at bounding box center [362, 332] width 16 height 13
click at [1263, 90] on div "1 Normal Product with Tax Description Cancel Continue" at bounding box center [940, 80] width 698 height 27
click at [1266, 81] on button "Continue" at bounding box center [1249, 80] width 79 height 19
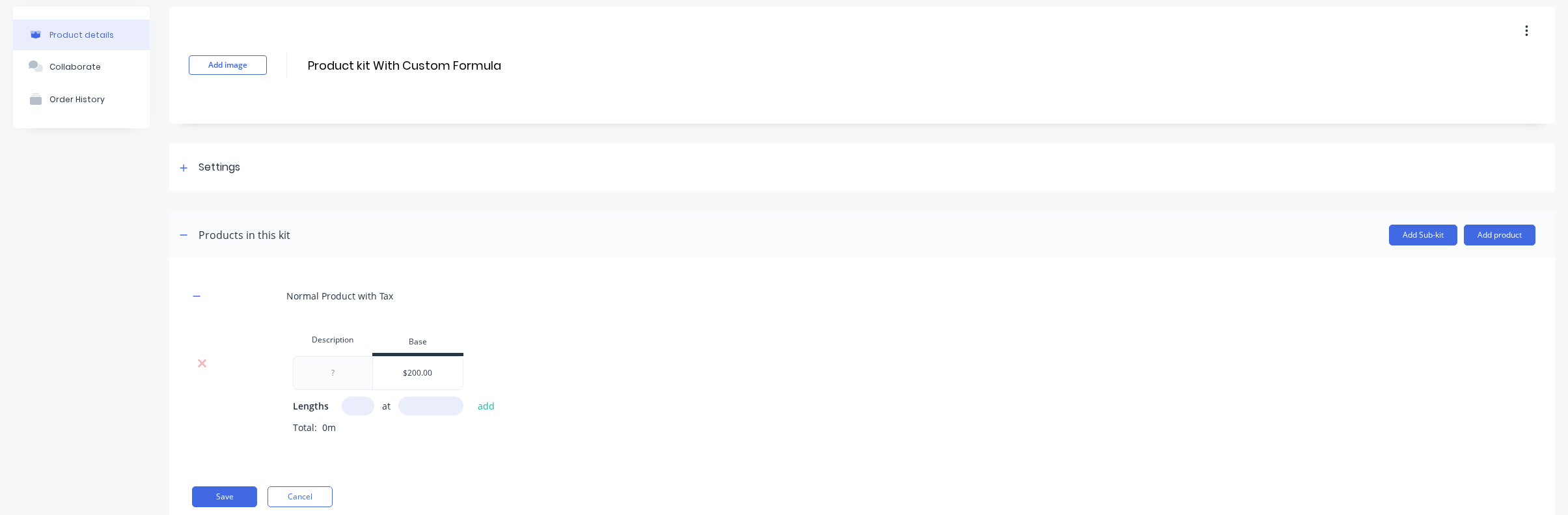
scroll to position [83, 0]
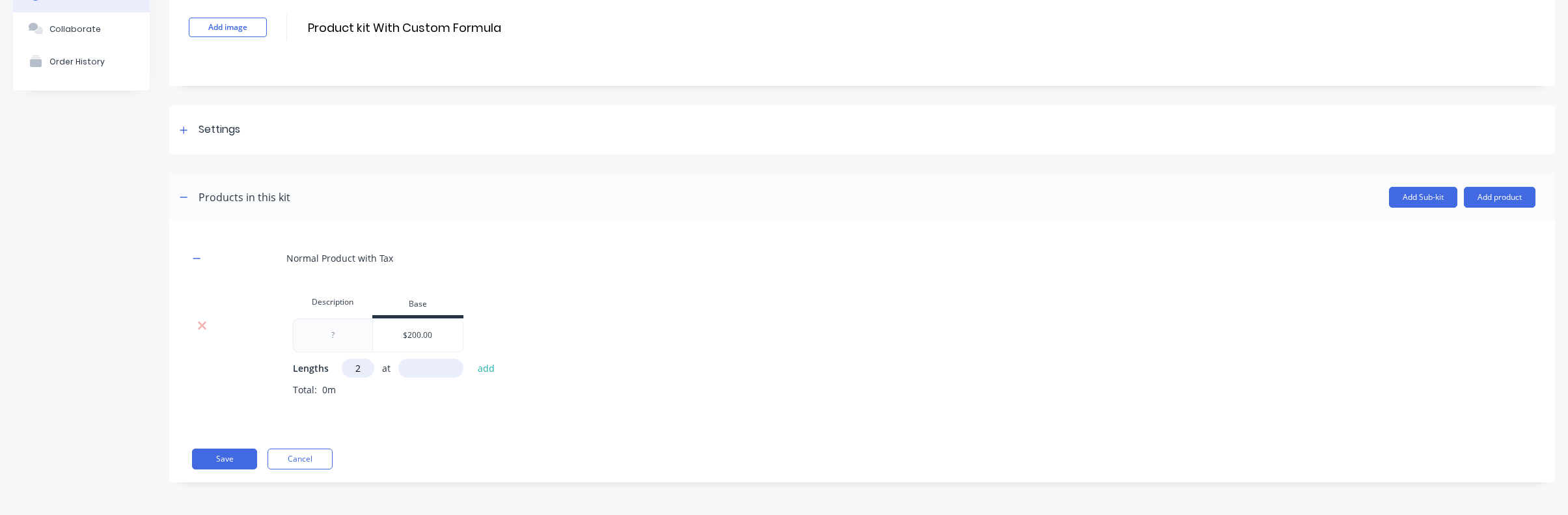
drag, startPoint x: 359, startPoint y: 370, endPoint x: 399, endPoint y: 371, distance: 40.0
click at [360, 370] on input "2" at bounding box center [358, 368] width 33 height 19
type input "2"
click at [422, 371] on input "text" at bounding box center [431, 368] width 65 height 19
type input "222"
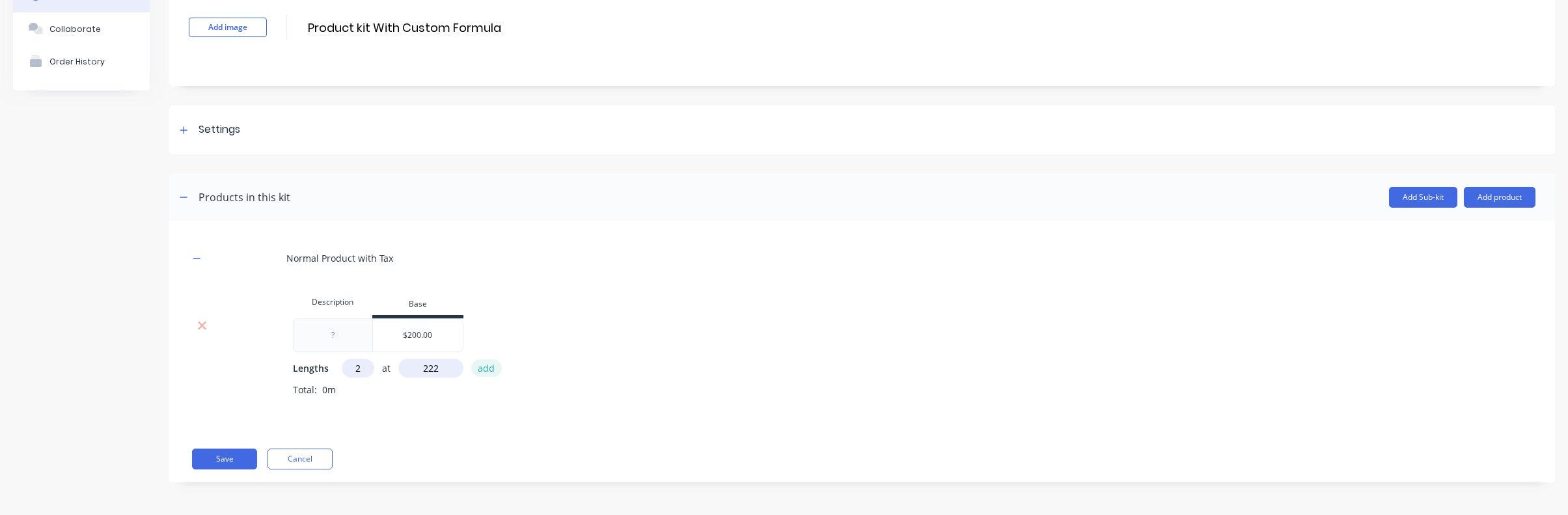
click at [489, 367] on button "add" at bounding box center [486, 368] width 30 height 18
click at [398, 34] on input "Product kit With Custom Formula" at bounding box center [422, 28] width 231 height 19
click at [238, 469] on button "Save" at bounding box center [224, 480] width 65 height 21
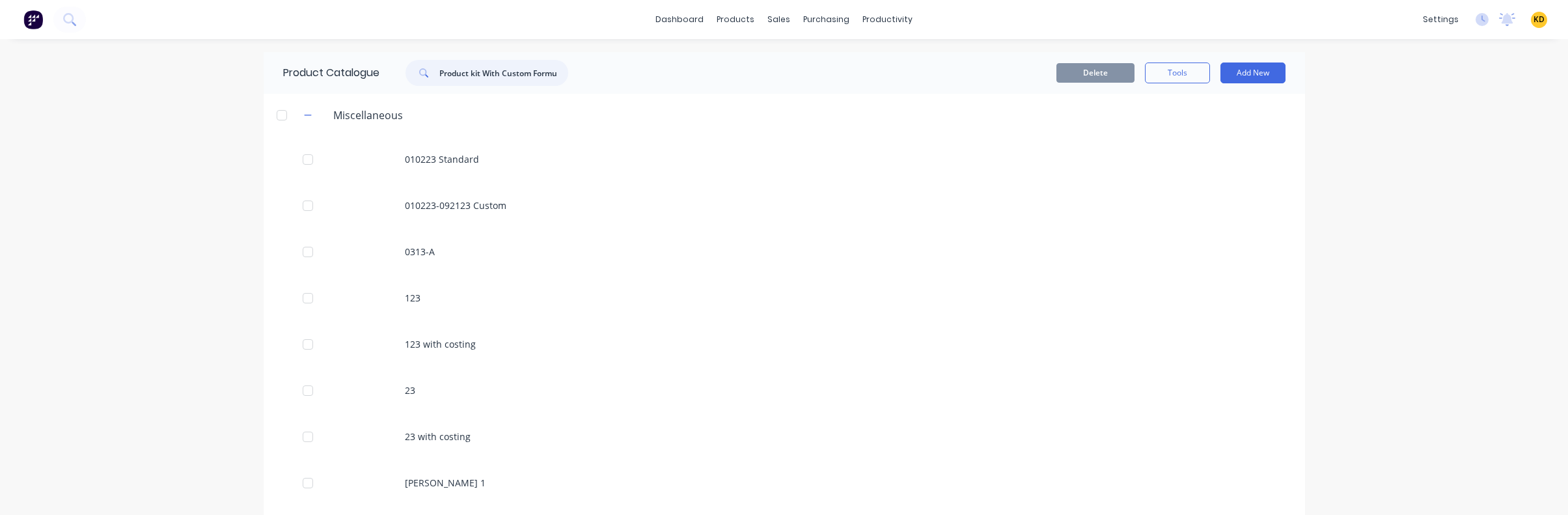
click at [482, 79] on input "Product kit With Custom Formula" at bounding box center [503, 73] width 129 height 26
type input "Product kit With Custom Formula"
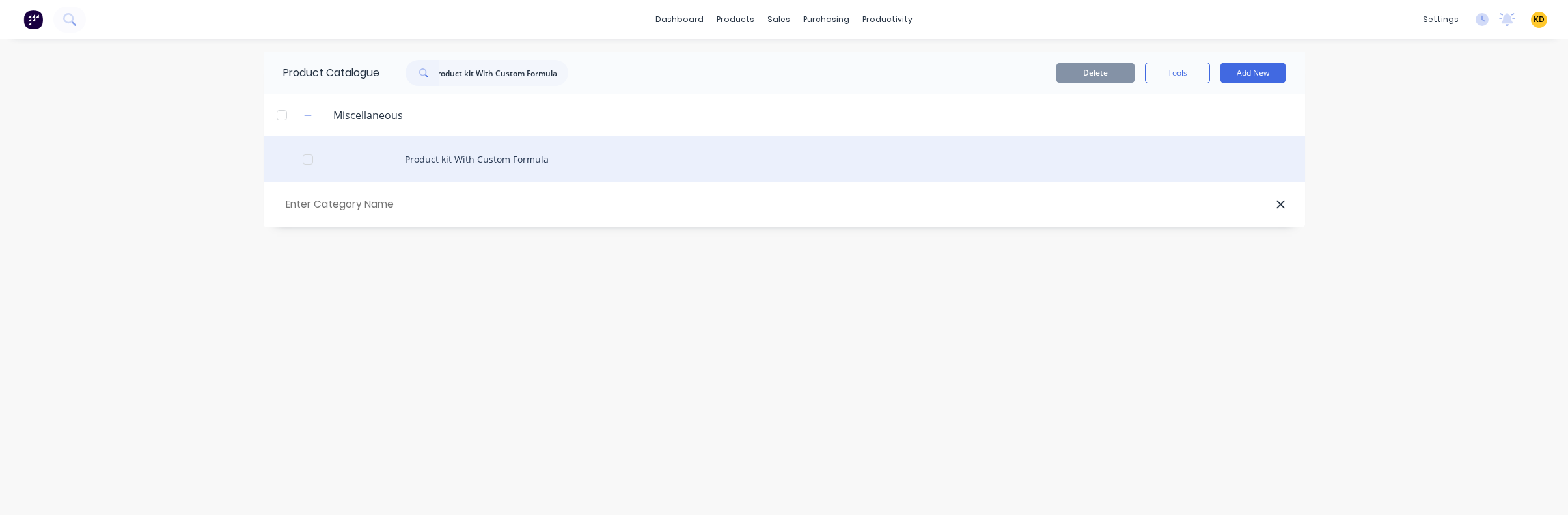
click at [484, 171] on div "Product kit With Custom Formula" at bounding box center [784, 159] width 1041 height 46
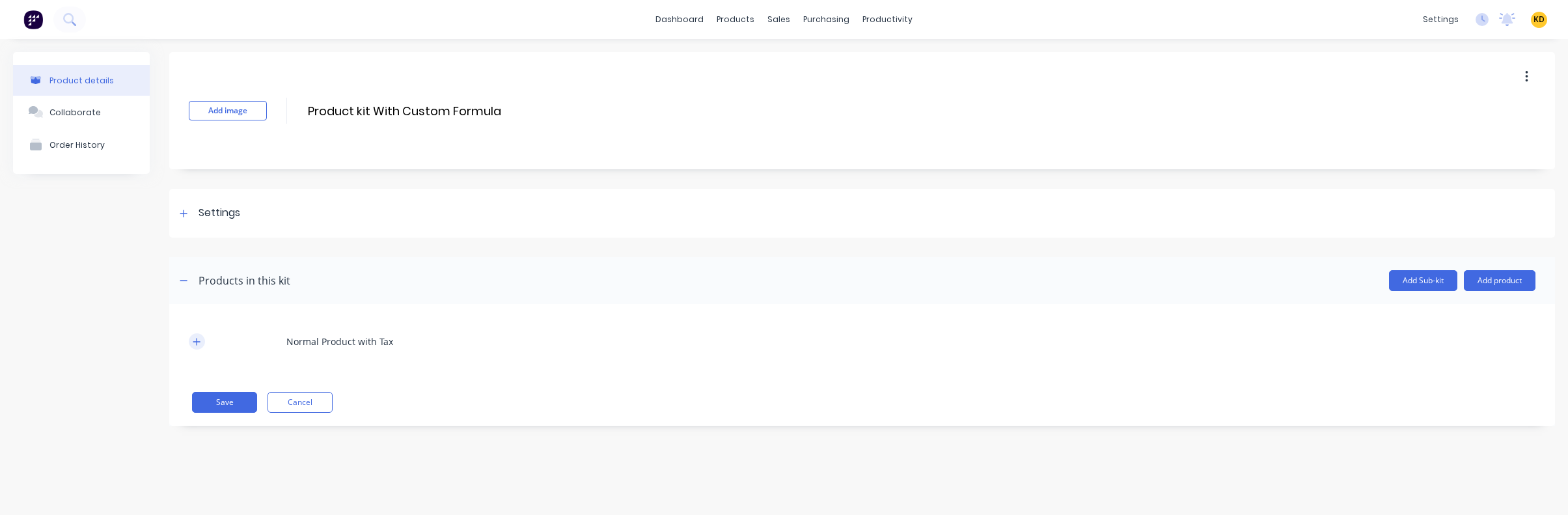
click at [193, 339] on icon "button" at bounding box center [196, 341] width 8 height 9
click at [109, 308] on div "Product details Collaborate Order History" at bounding box center [81, 248] width 137 height 393
click at [197, 339] on icon "button" at bounding box center [196, 341] width 8 height 9
click at [198, 413] on icon at bounding box center [202, 409] width 10 height 13
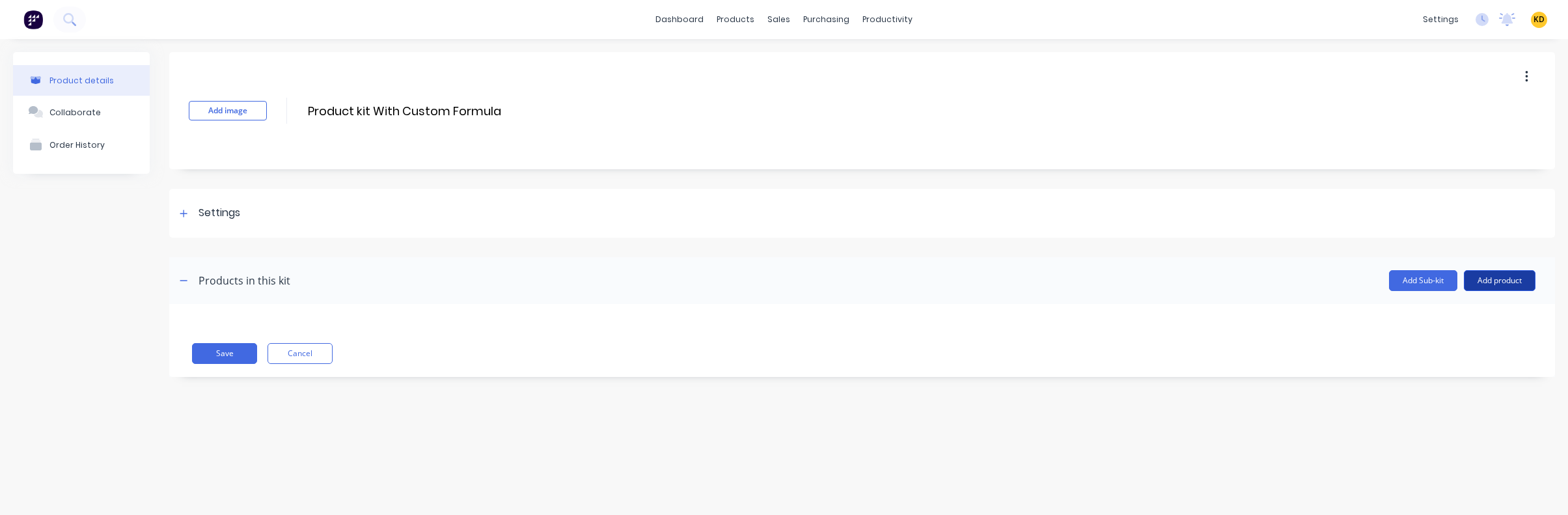
click at [1514, 280] on button "Add product" at bounding box center [1499, 280] width 72 height 21
click at [1485, 312] on div "Product catalogue" at bounding box center [1474, 314] width 101 height 19
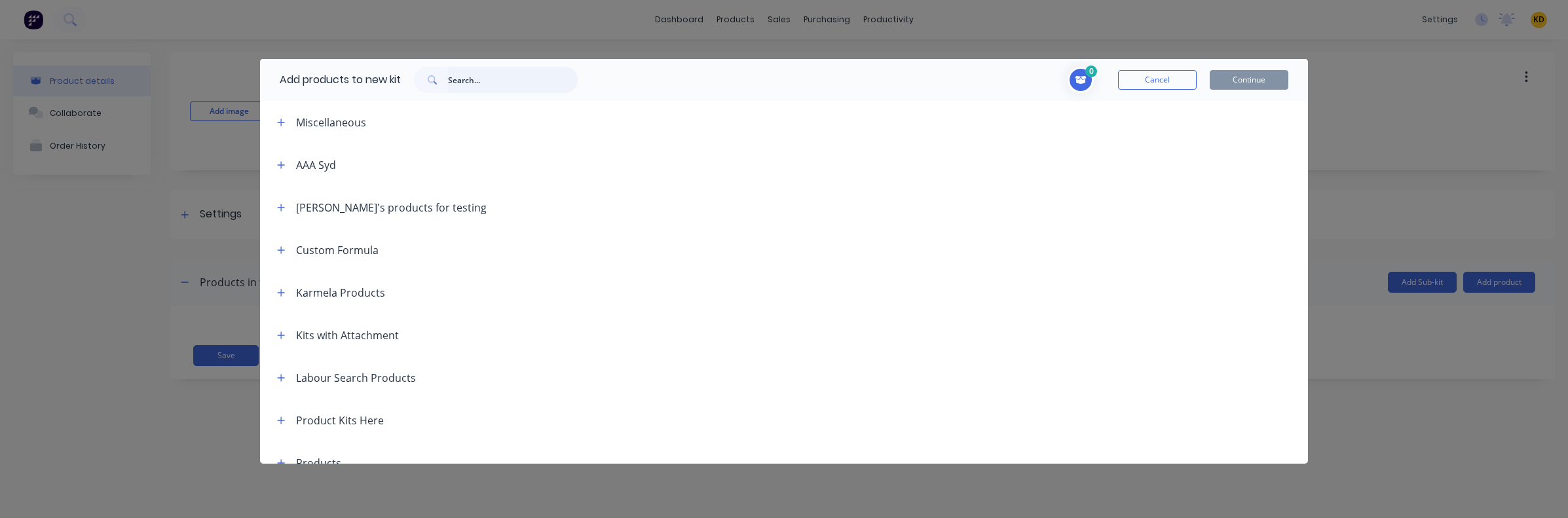
click at [525, 81] on input "text" at bounding box center [513, 80] width 129 height 27
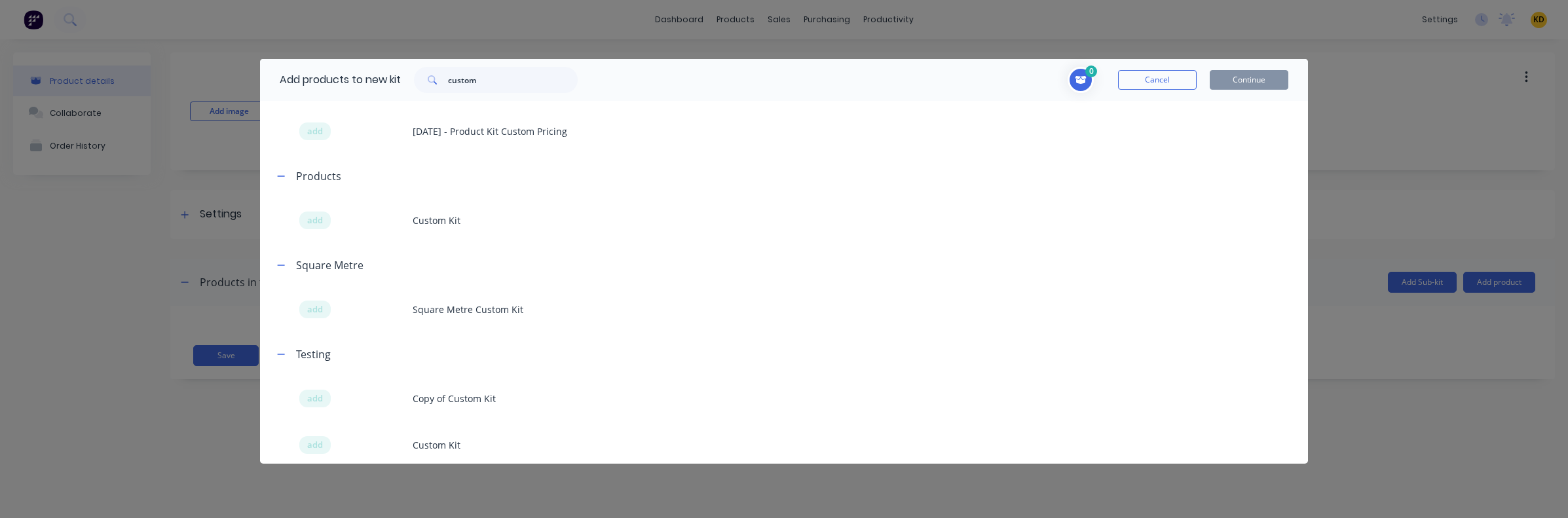
scroll to position [1647, 0]
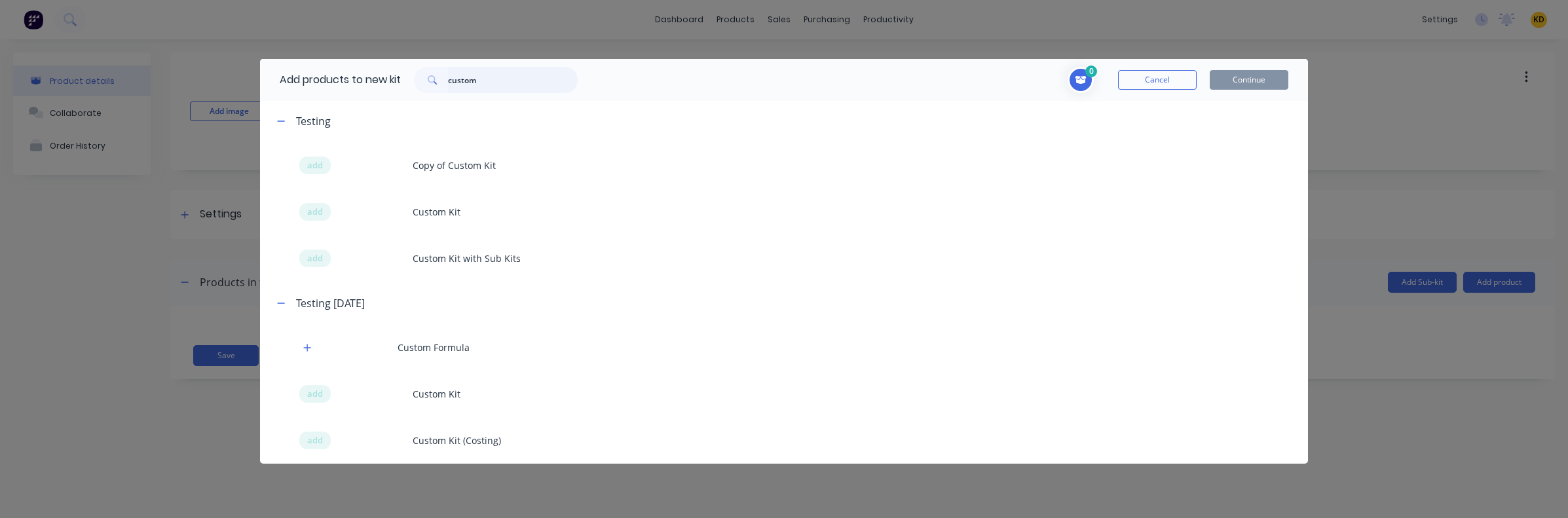
click at [486, 83] on input "custom" at bounding box center [513, 80] width 129 height 27
type input "formula"
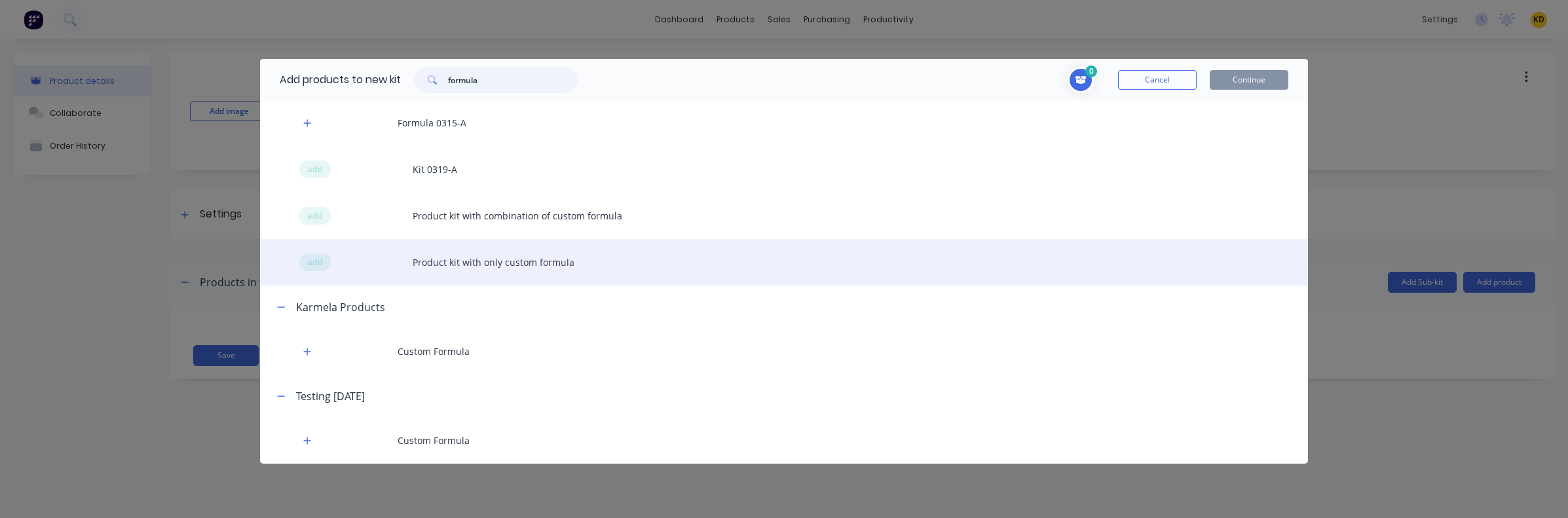
scroll to position [5, 0]
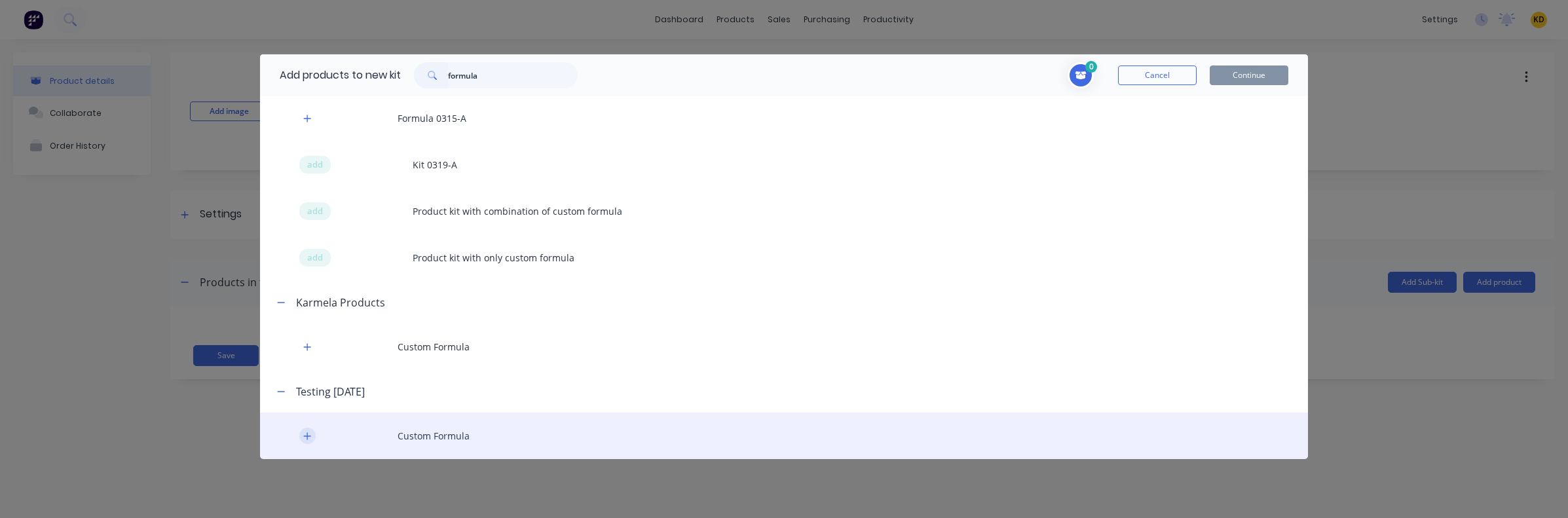
click at [303, 438] on icon "button" at bounding box center [307, 435] width 8 height 9
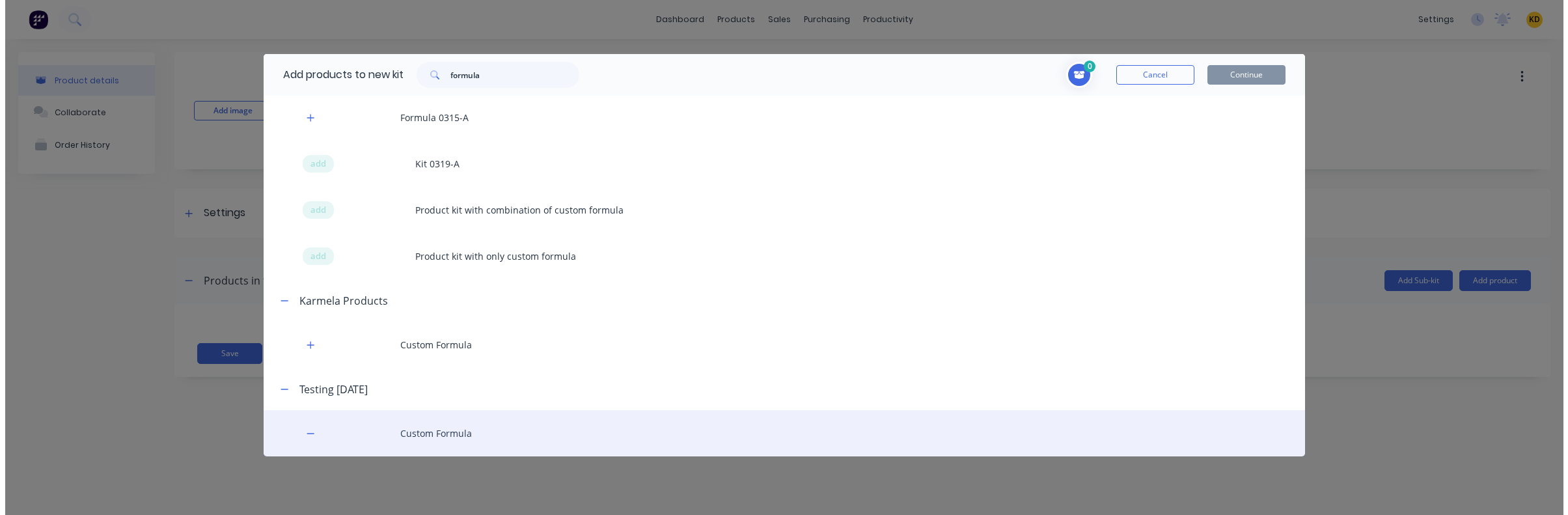
scroll to position [684, 0]
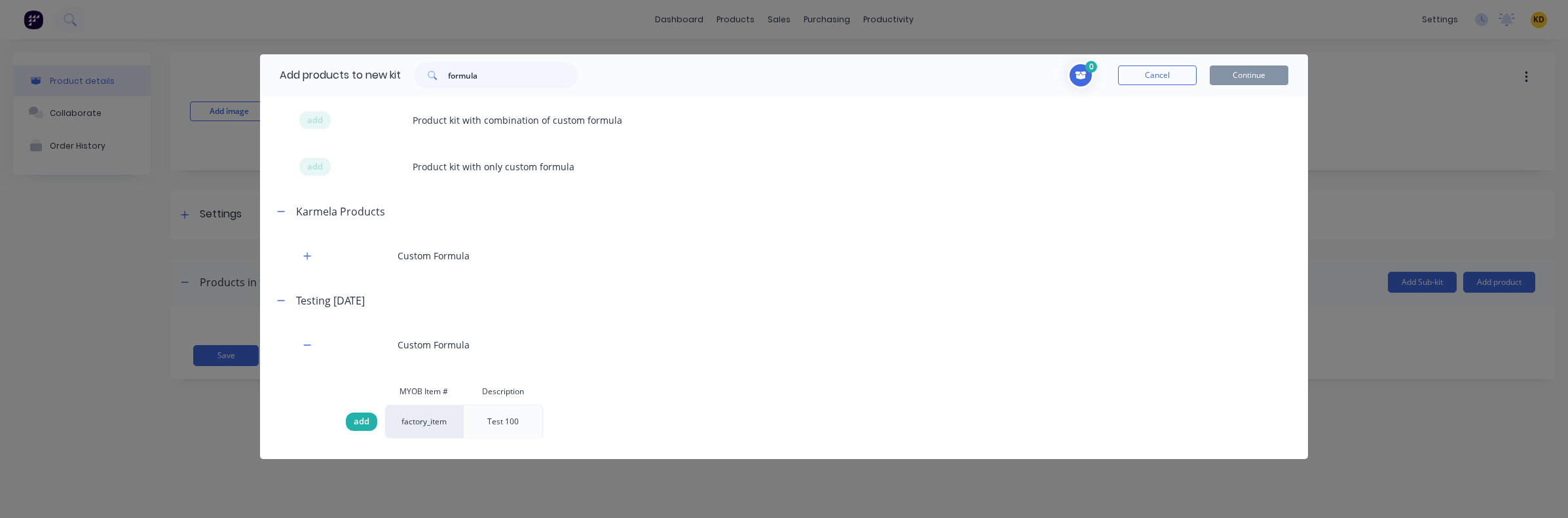
click at [357, 415] on span "add" at bounding box center [362, 422] width 16 height 13
click at [1237, 75] on button "Continue" at bounding box center [1249, 75] width 79 height 19
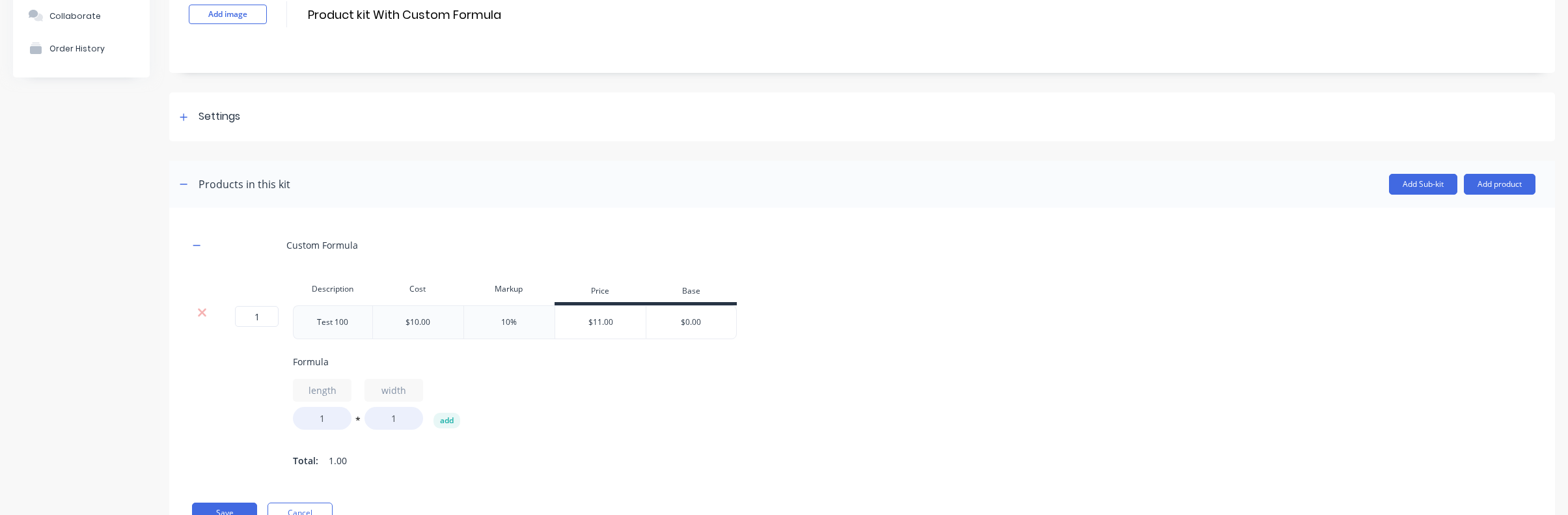
scroll to position [160, 0]
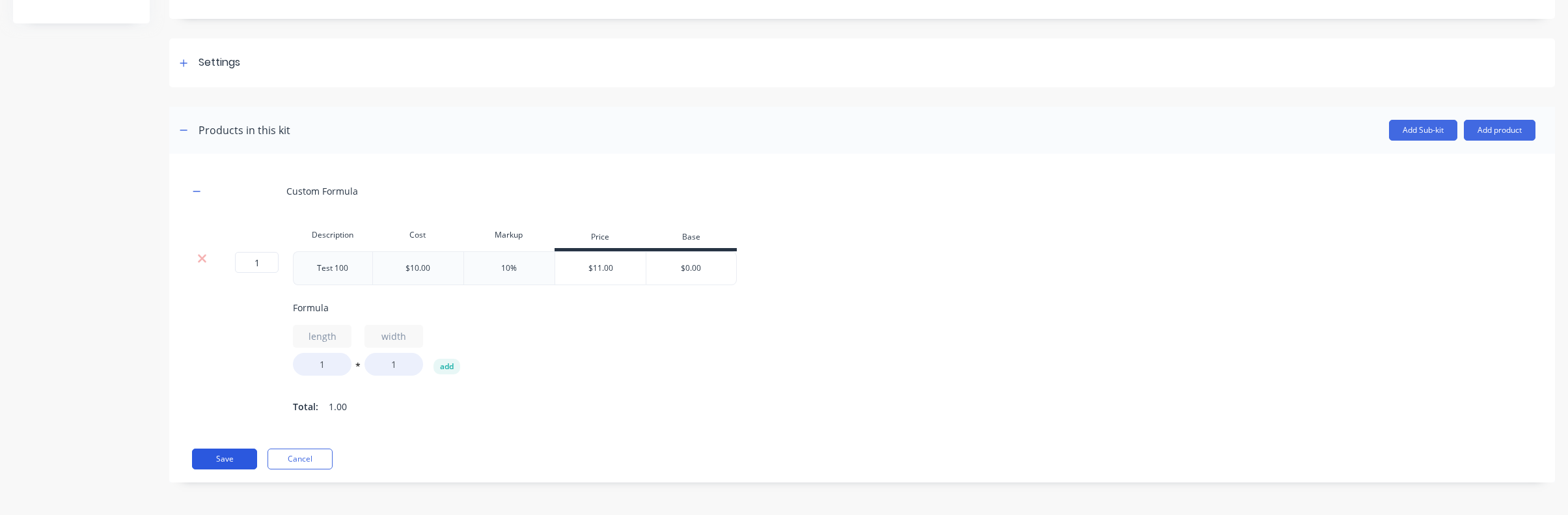
click at [208, 466] on button "Save" at bounding box center [224, 459] width 65 height 21
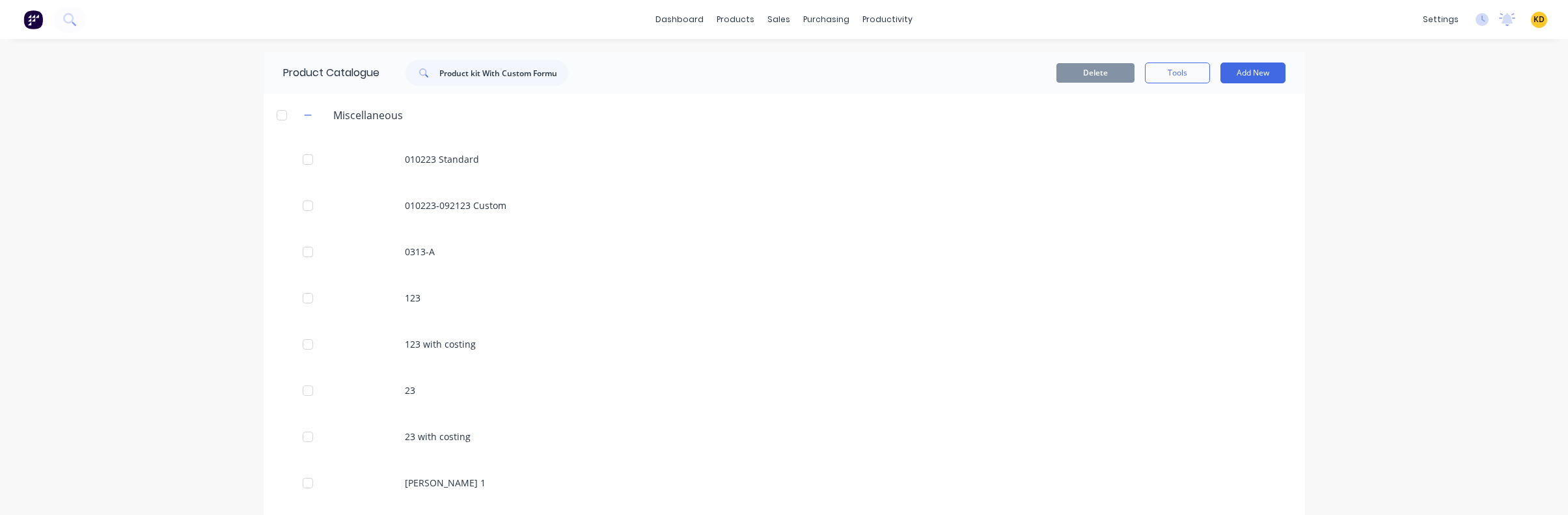
click at [1512, 262] on div "dashboard products sales purchasing productivity dashboard products Product Cat…" at bounding box center [784, 257] width 1568 height 515
click at [112, 224] on div "dashboard products sales purchasing productivity dashboard products Product Cat…" at bounding box center [784, 257] width 1568 height 515
